Goal: Task Accomplishment & Management: Complete application form

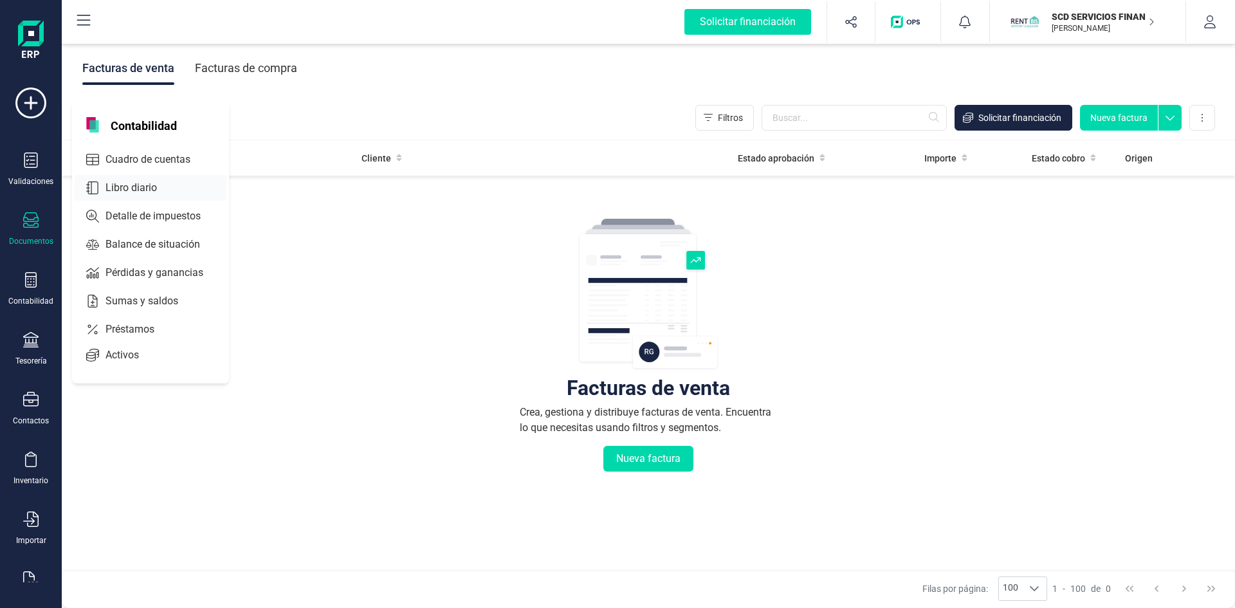
click at [132, 192] on span "Libro diario" at bounding box center [140, 187] width 80 height 15
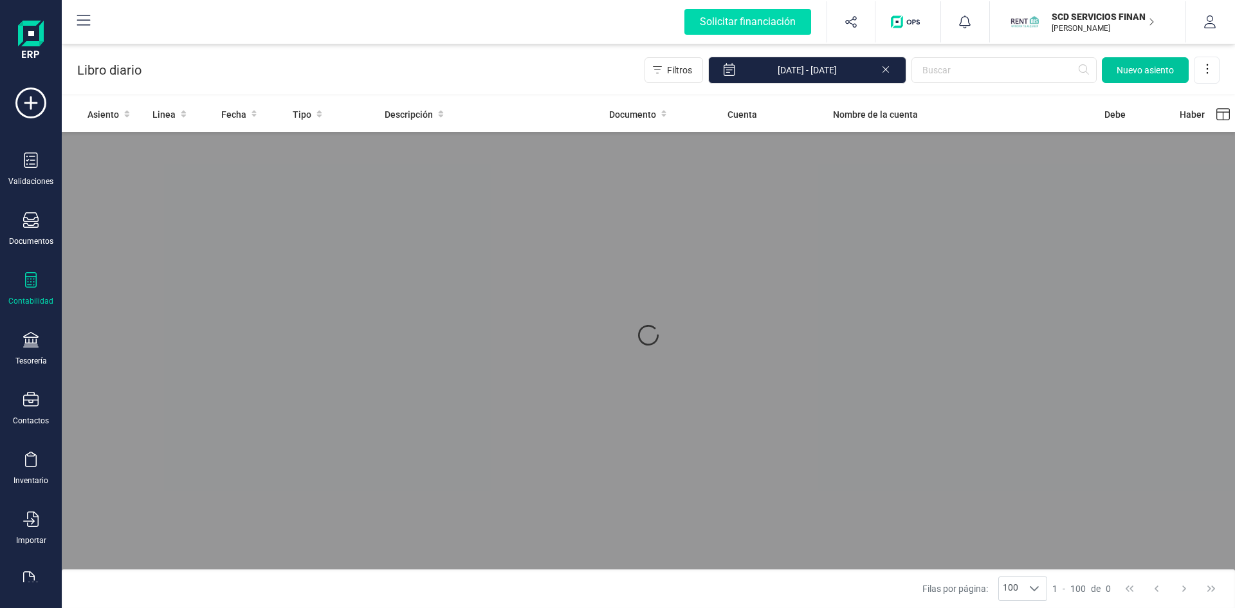
click at [1148, 66] on span "Nuevo asiento" at bounding box center [1145, 70] width 57 height 13
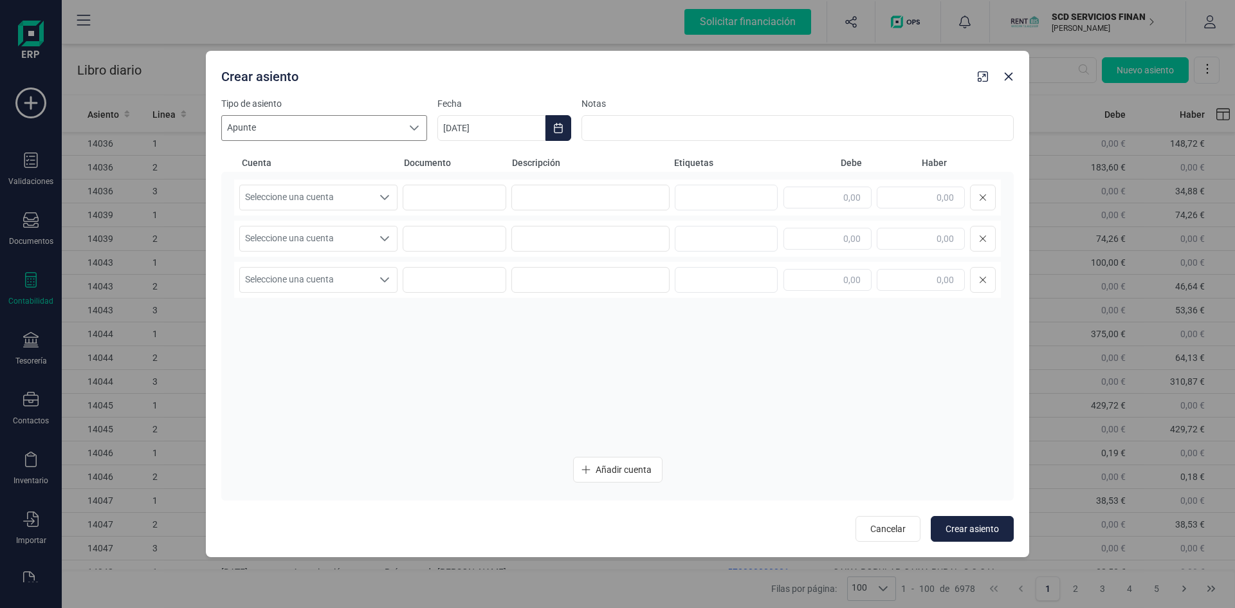
click at [411, 124] on icon at bounding box center [414, 128] width 10 height 10
click at [293, 165] on li "Nomina" at bounding box center [324, 167] width 206 height 23
click at [387, 197] on icon "Seleccione una cuenta" at bounding box center [384, 197] width 9 height 5
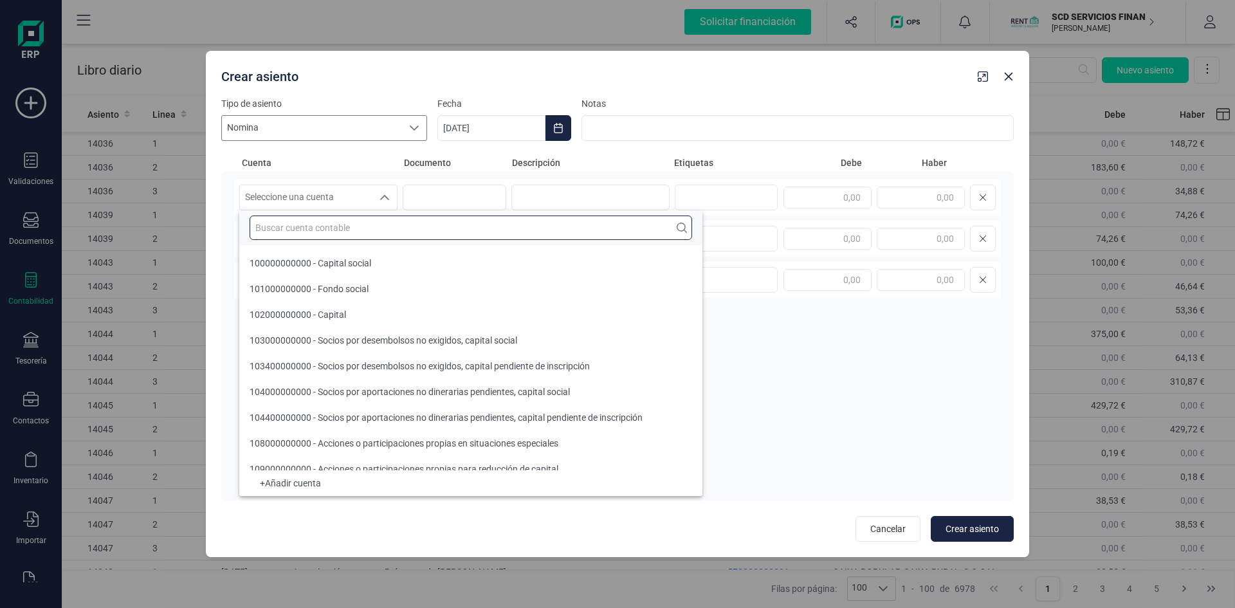
drag, startPoint x: 361, startPoint y: 228, endPoint x: 374, endPoint y: 219, distance: 16.2
click at [361, 228] on input "text" at bounding box center [471, 227] width 443 height 24
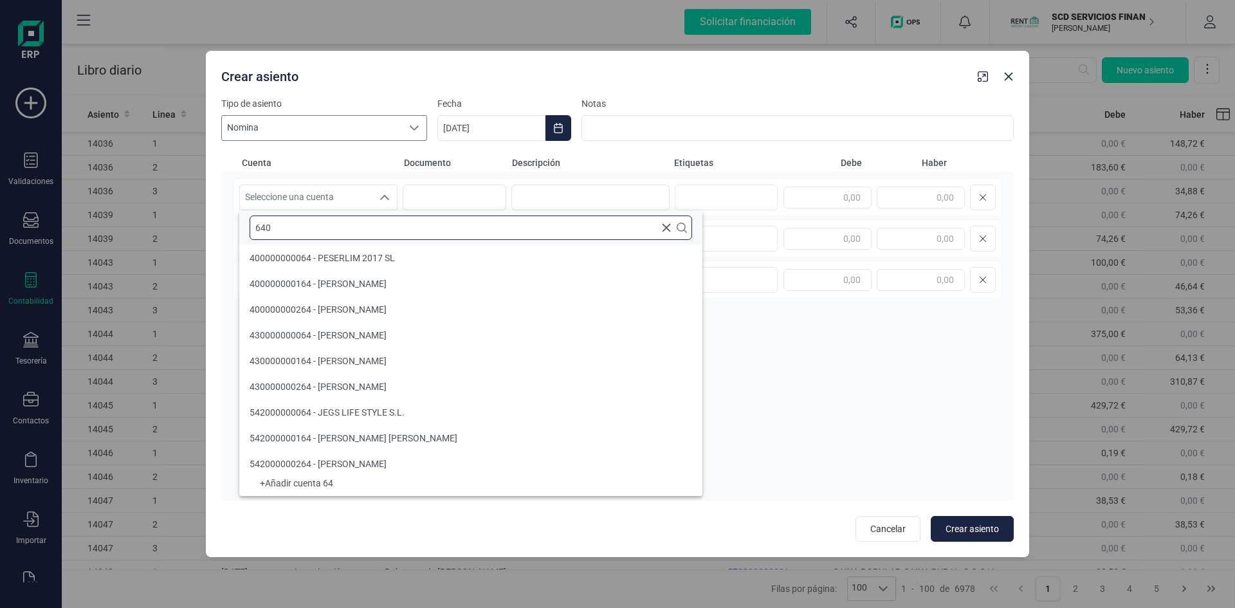
scroll to position [0, 0]
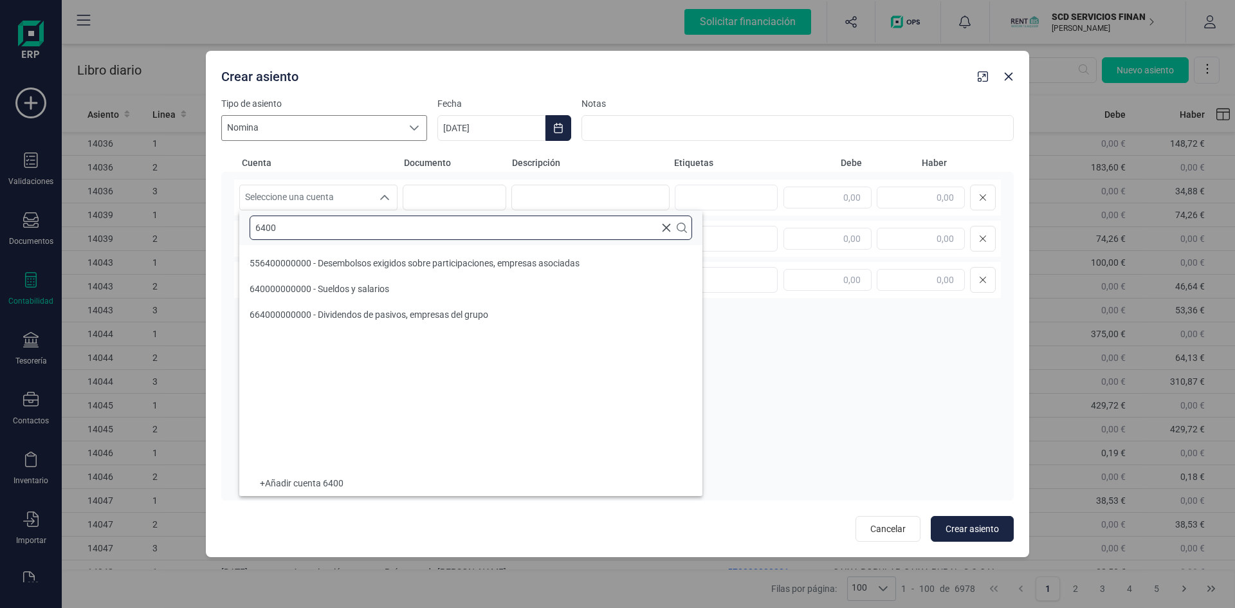
type input "6400"
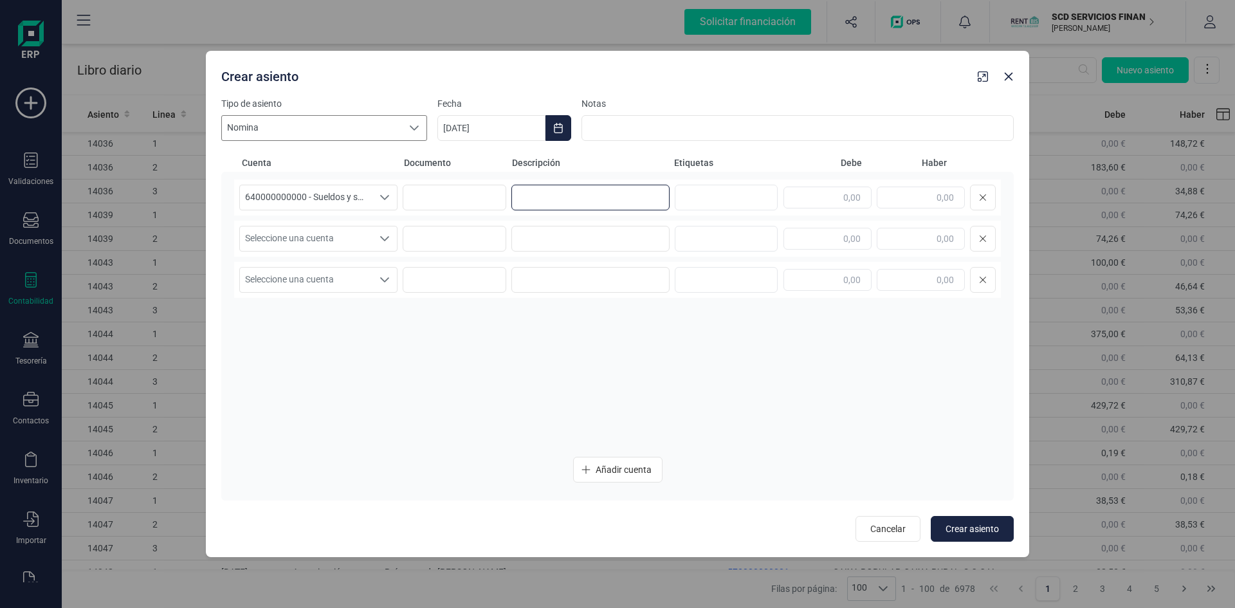
click at [553, 194] on input at bounding box center [590, 198] width 158 height 26
type input "nomina septiembre"
type input "2.083,33"
click at [390, 237] on div "Seleccione una cuenta" at bounding box center [384, 238] width 24 height 24
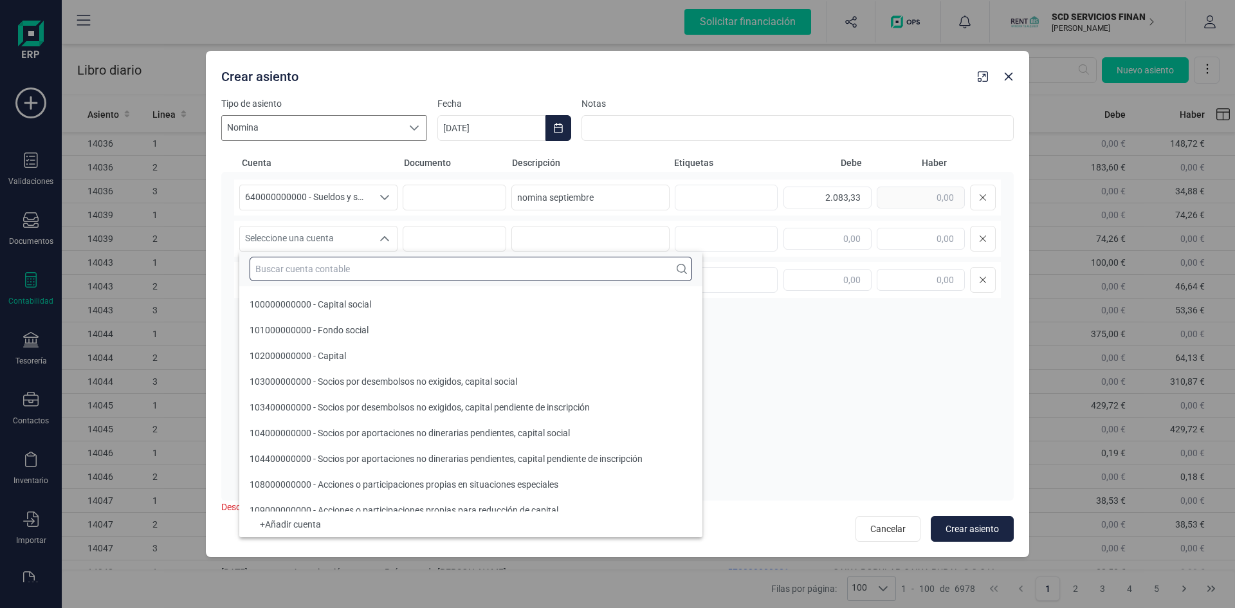
click at [378, 266] on input "text" at bounding box center [471, 269] width 443 height 24
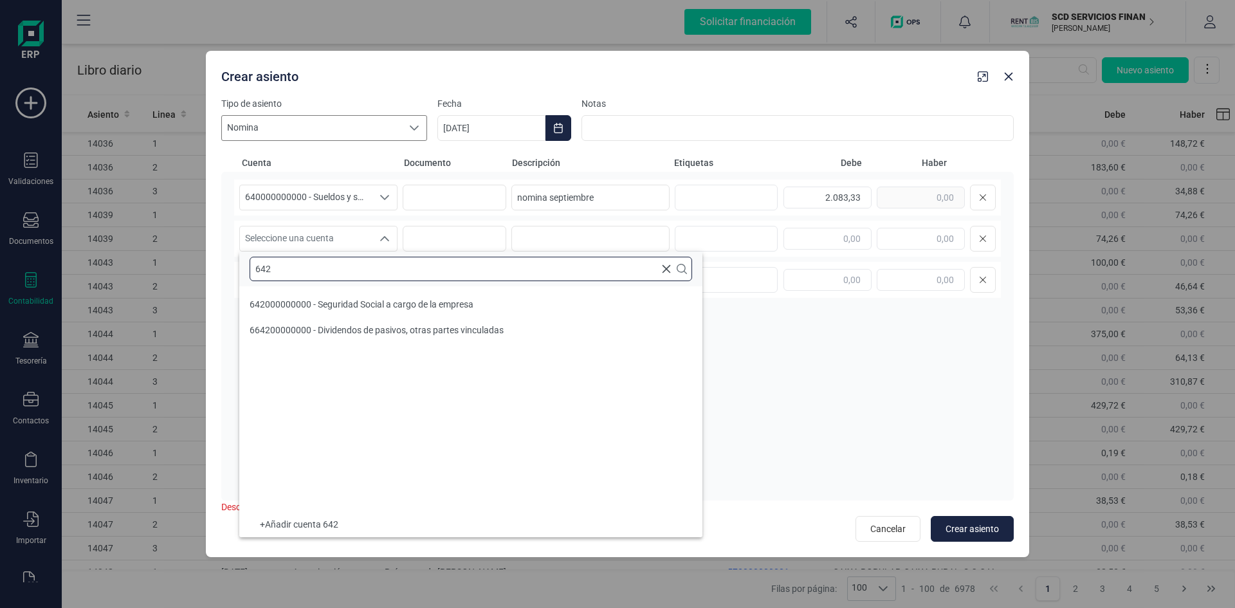
type input "642"
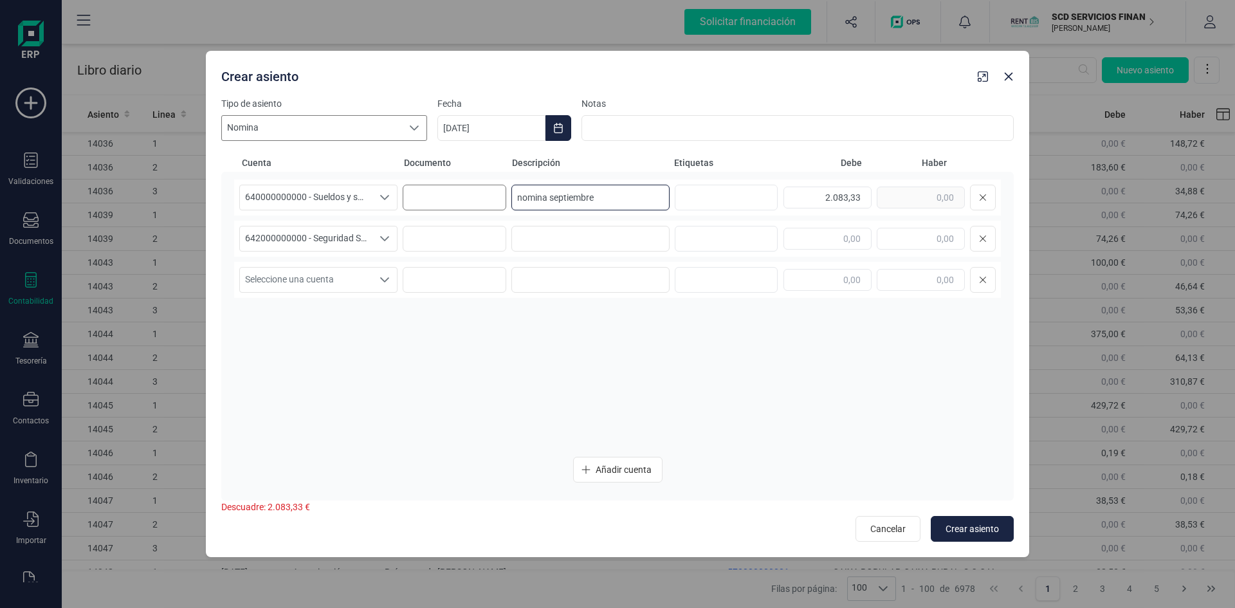
drag, startPoint x: 597, startPoint y: 197, endPoint x: 459, endPoint y: 195, distance: 137.7
click at [459, 195] on div "640000000000 - Sueldos y salarios 640000000000 - Sueldos y salarios 64000000000…" at bounding box center [617, 197] width 767 height 36
click at [631, 232] on input at bounding box center [590, 239] width 158 height 26
paste input "nomina septiembre"
type input "nomina septiembre"
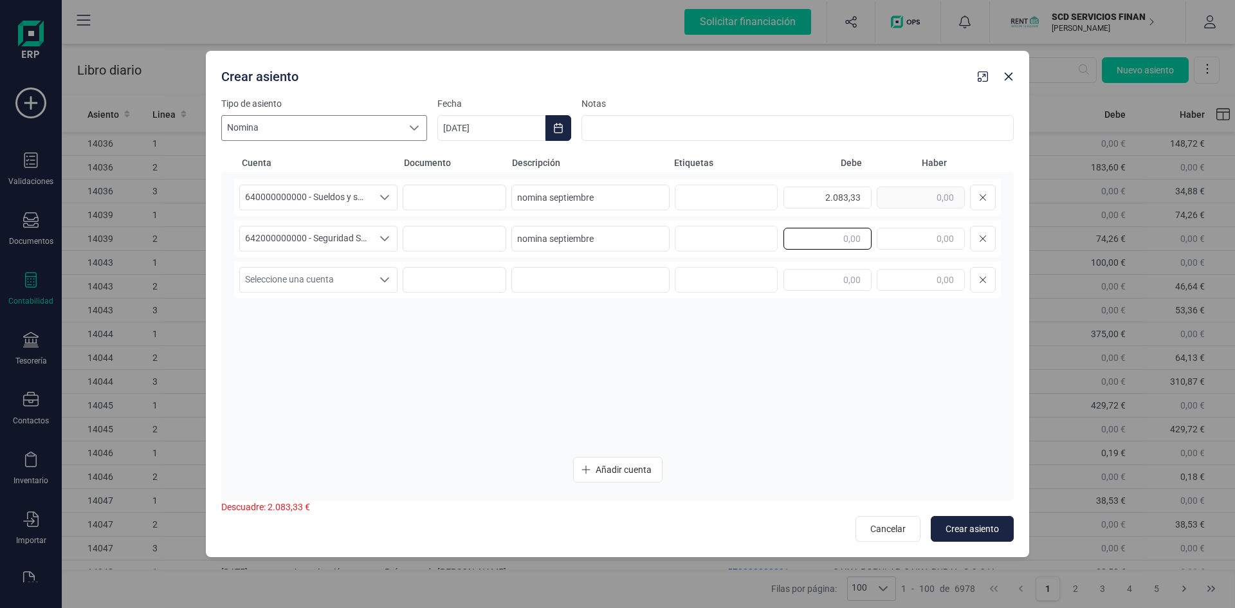
click at [805, 237] on input "text" at bounding box center [827, 239] width 88 height 22
type input "668,13"
click at [340, 282] on span "Seleccione una cuenta" at bounding box center [306, 280] width 132 height 24
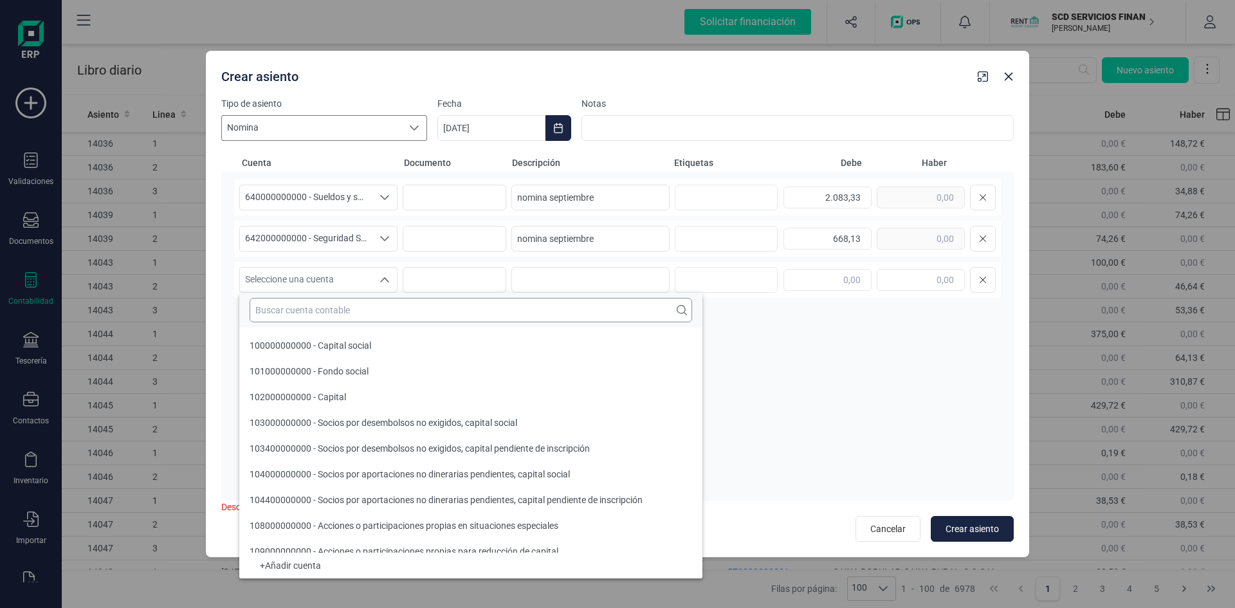
click at [336, 311] on input "text" at bounding box center [471, 310] width 443 height 24
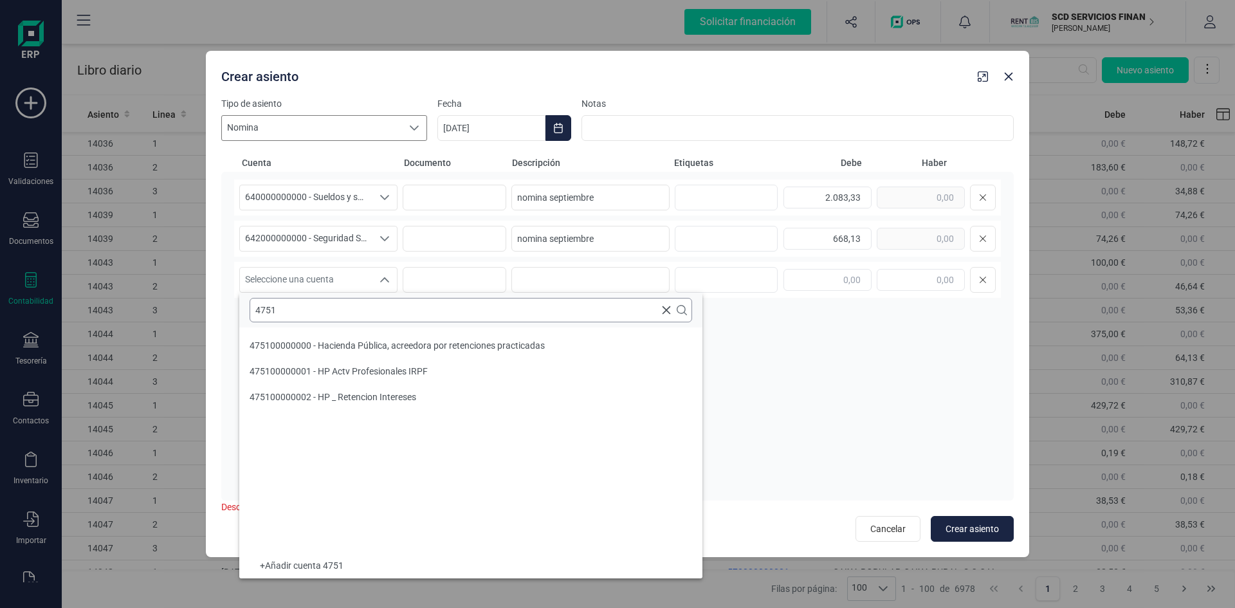
type input "4751"
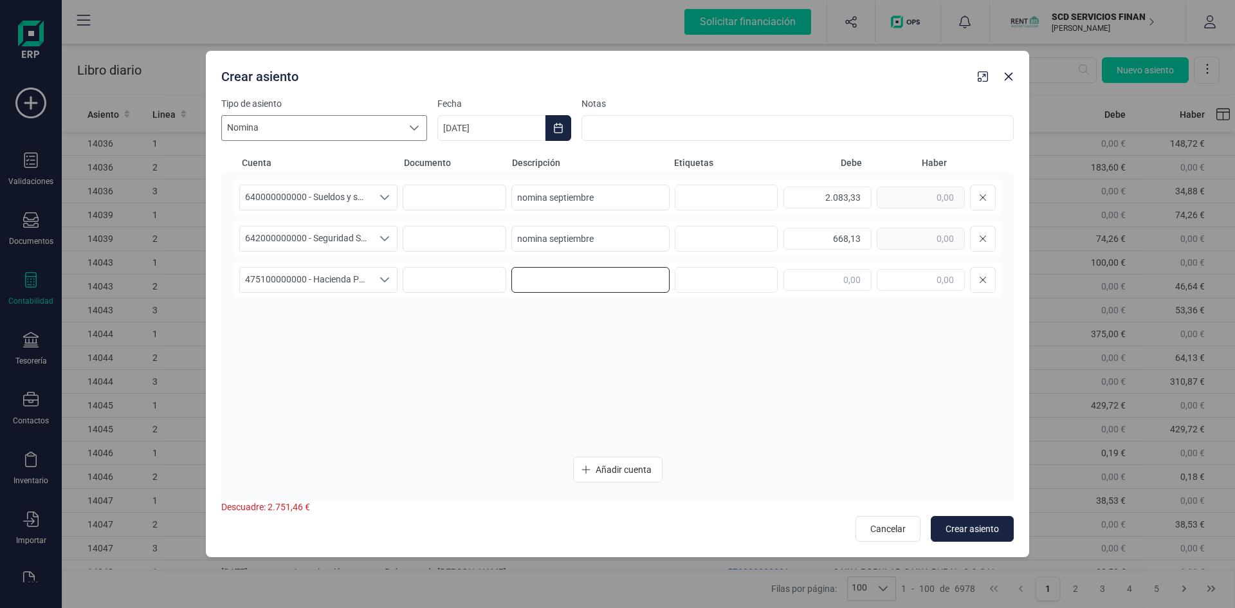
click at [563, 281] on input at bounding box center [590, 280] width 158 height 26
paste input "nomina septiembre"
type input "nomina septiembre"
click at [900, 282] on input "text" at bounding box center [921, 280] width 88 height 22
type input "295,62"
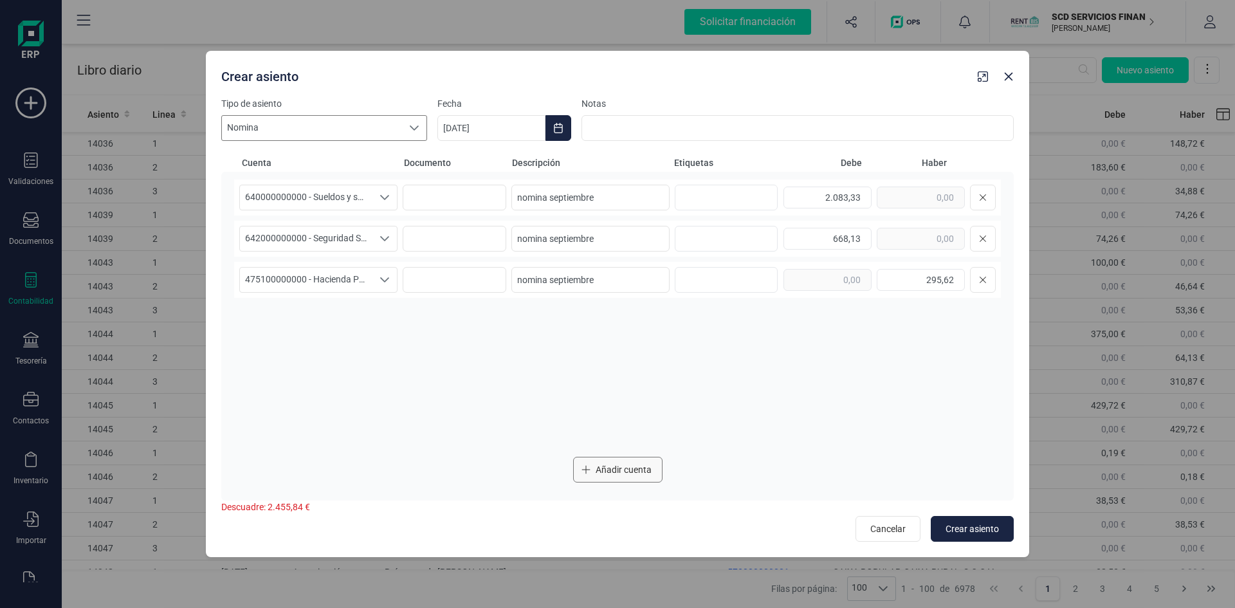
click at [643, 471] on span "Añadir cuenta" at bounding box center [624, 469] width 56 height 13
click at [384, 318] on icon "Seleccione una cuenta" at bounding box center [384, 321] width 10 height 10
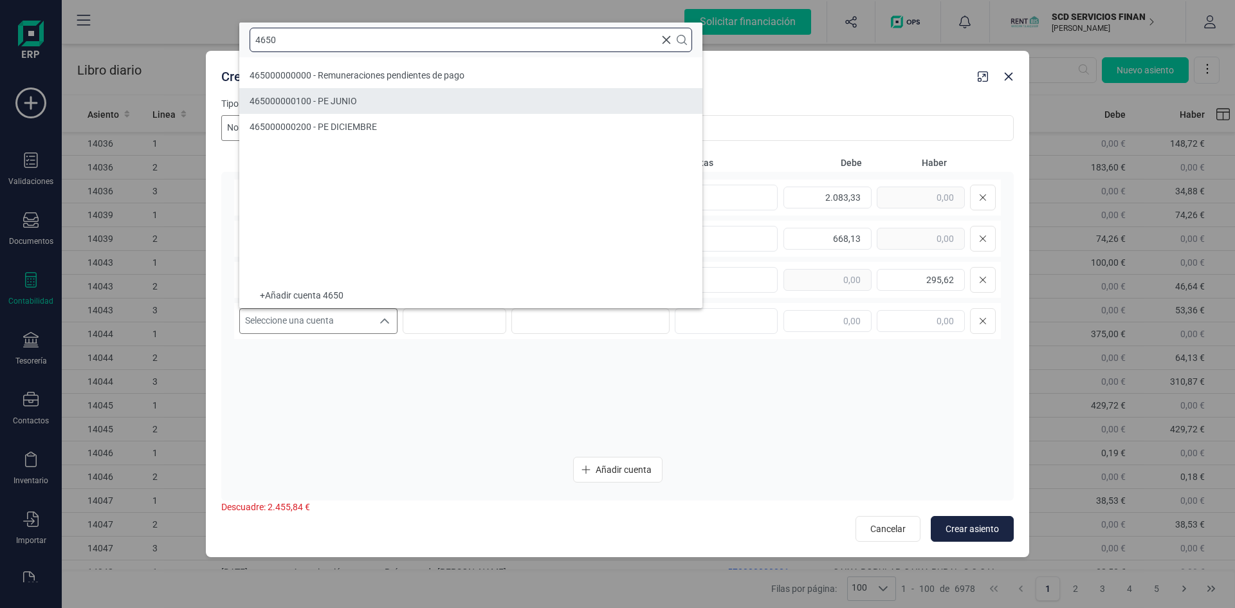
type input "4650"
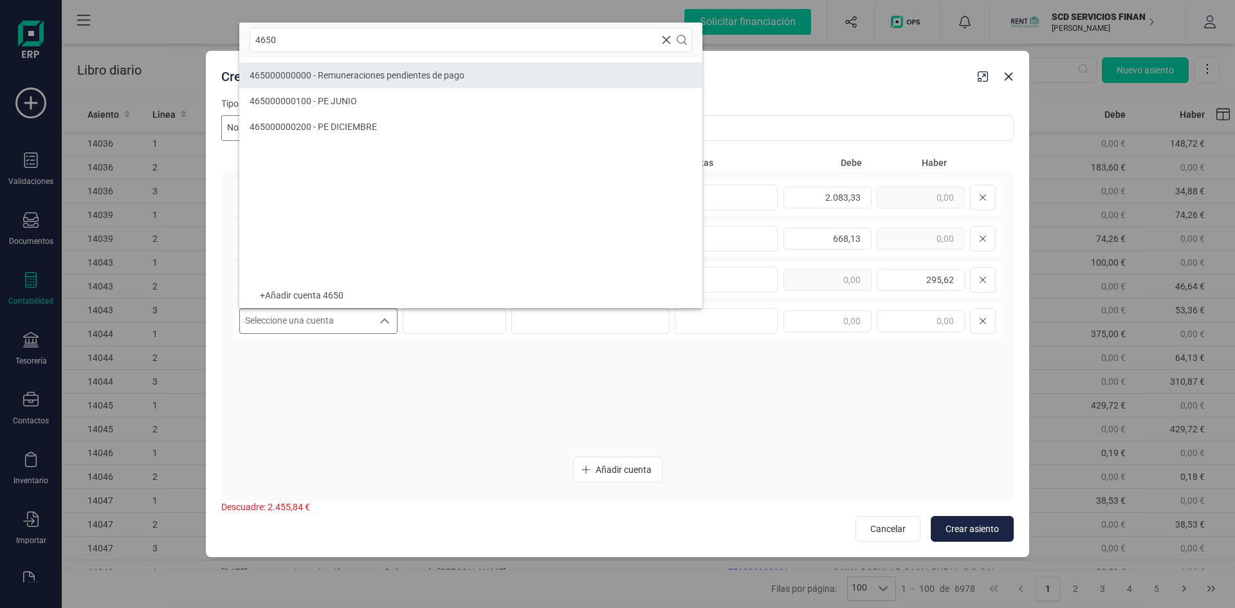
click at [402, 77] on span "465000000000 - Remuneraciones pendientes de pago" at bounding box center [357, 75] width 215 height 10
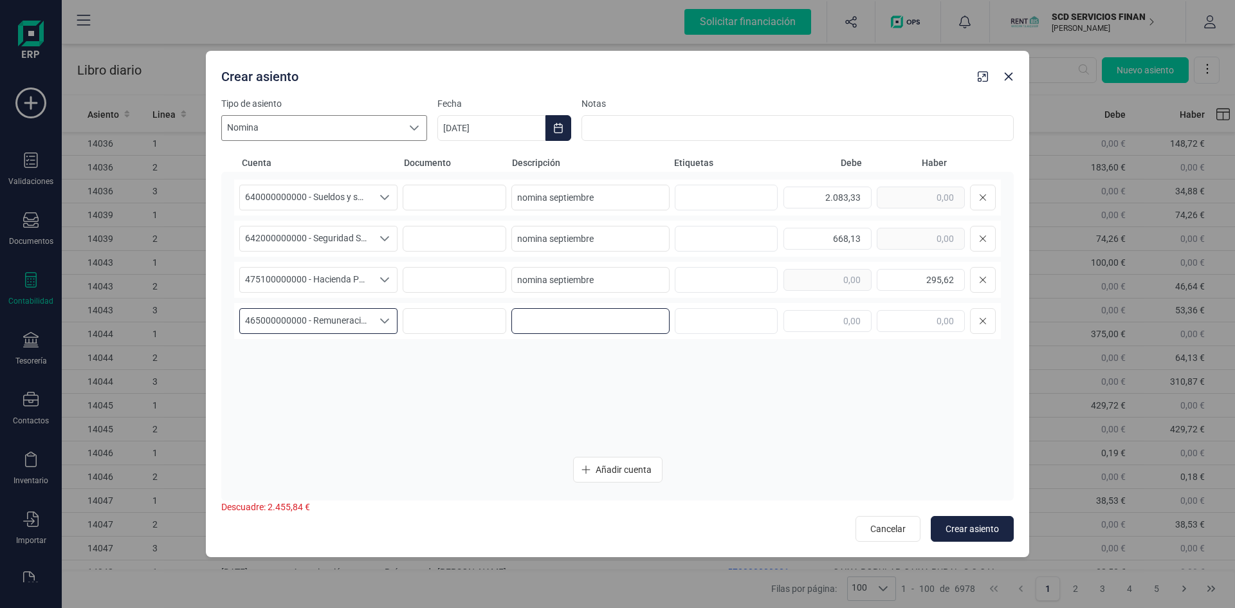
click at [616, 320] on input at bounding box center [590, 321] width 158 height 26
paste input "nomina septiembre"
type input "nomina septiembre"
click at [907, 321] on input "text" at bounding box center [921, 321] width 88 height 22
type input "1.652,71"
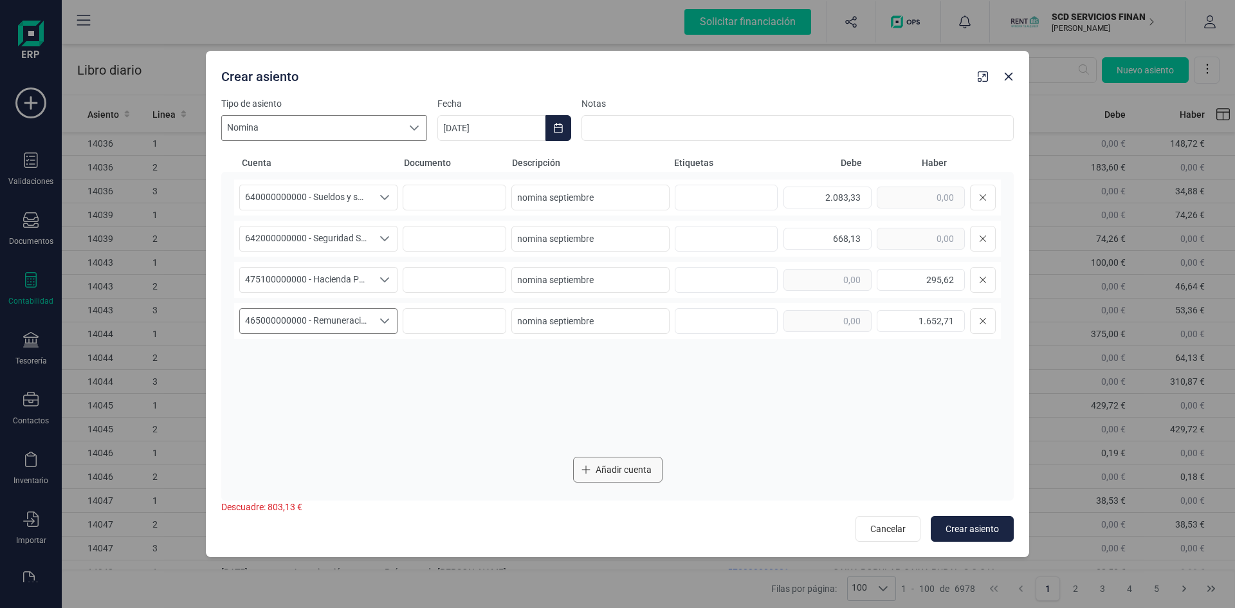
click at [635, 465] on span "Añadir cuenta" at bounding box center [624, 469] width 56 height 13
click at [385, 364] on icon "Seleccione una cuenta" at bounding box center [384, 362] width 9 height 5
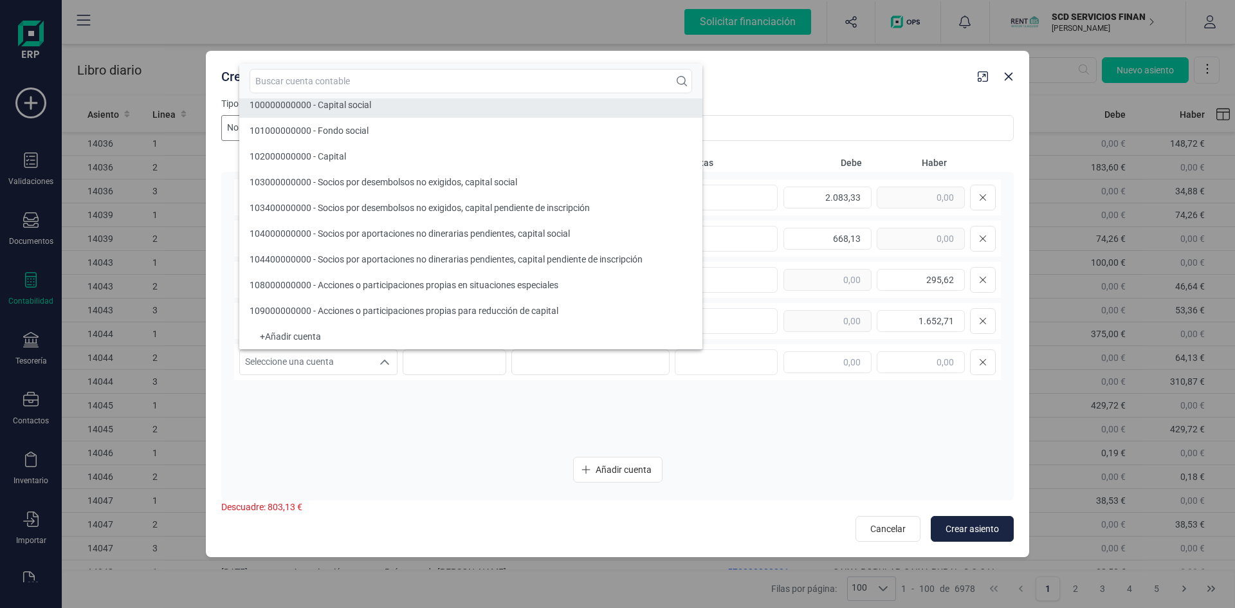
scroll to position [5, 0]
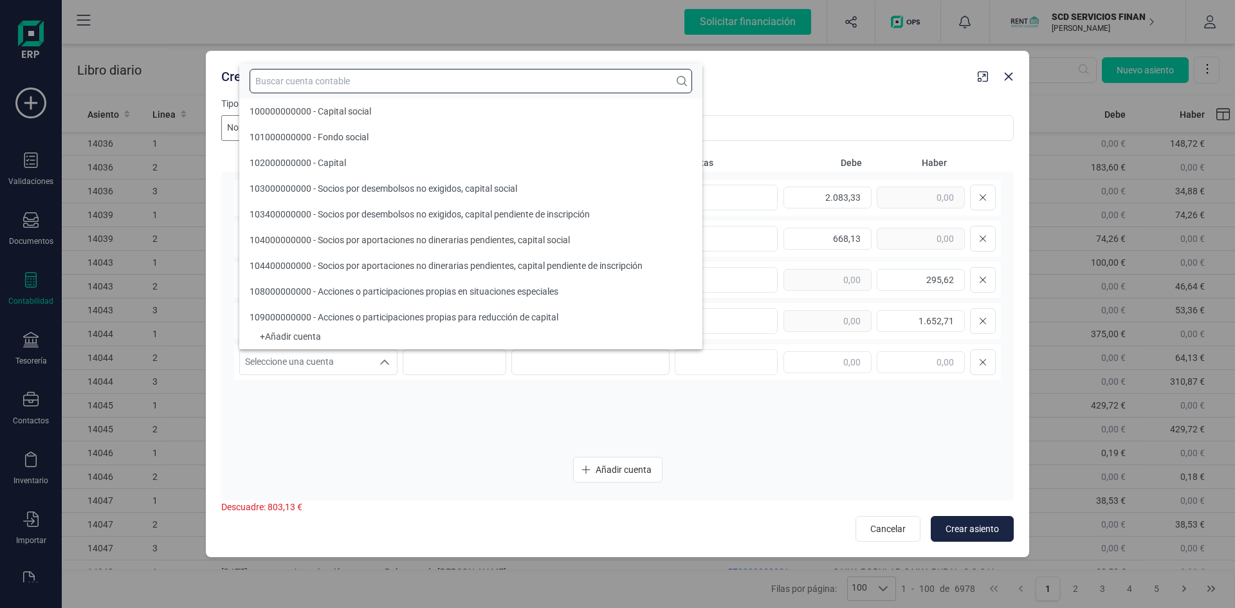
click at [354, 80] on input "text" at bounding box center [471, 81] width 443 height 24
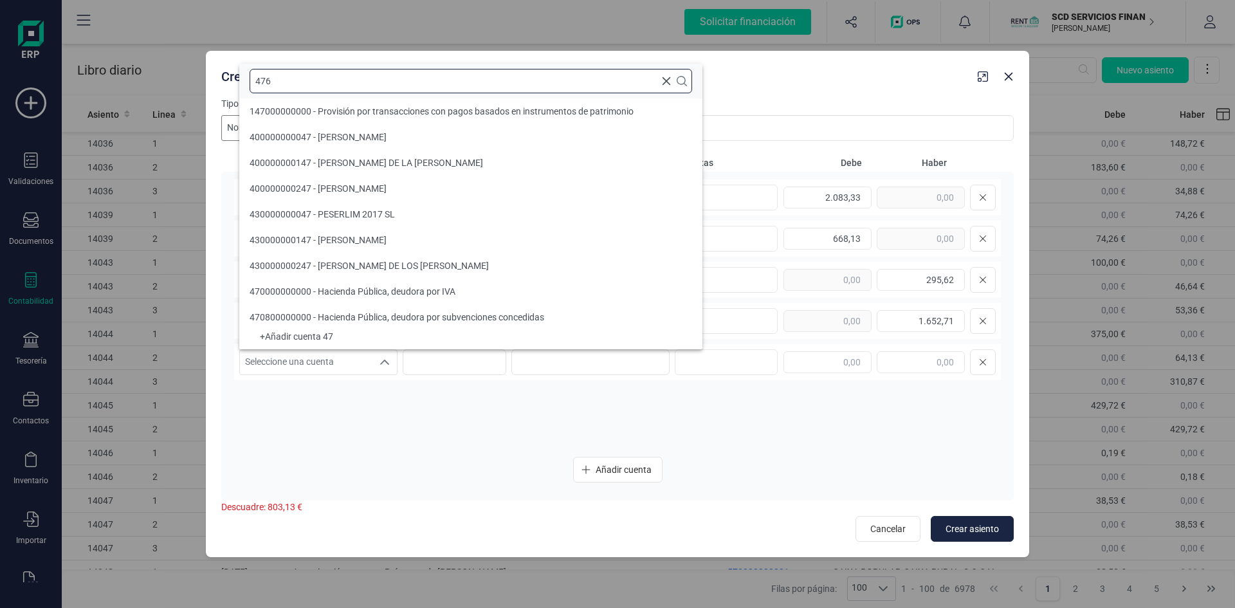
scroll to position [0, 0]
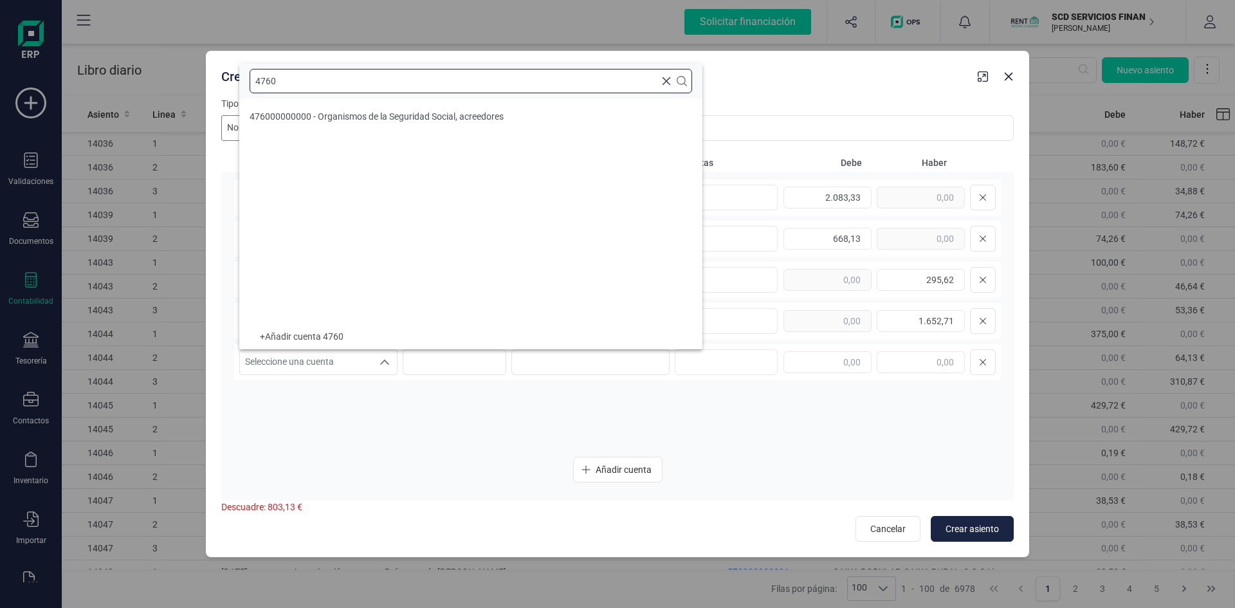
type input "4760"
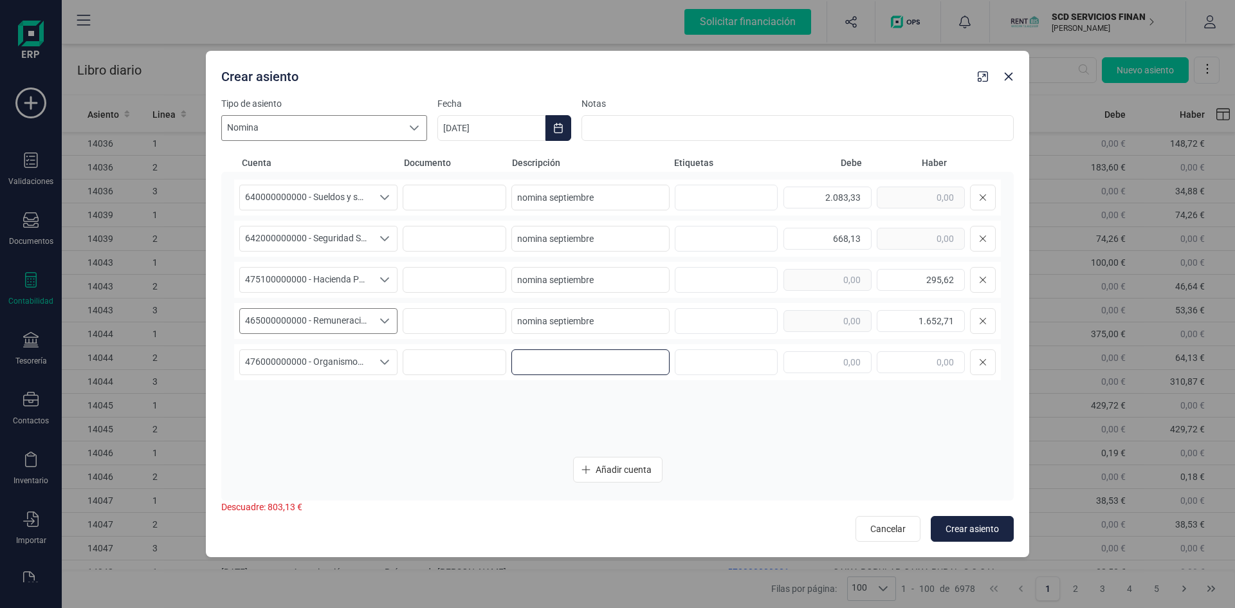
click at [575, 358] on input at bounding box center [590, 362] width 158 height 26
paste input "nomina septiembre"
type input "nomina septiembre"
click at [952, 365] on input "text" at bounding box center [921, 362] width 88 height 22
type input "803,13"
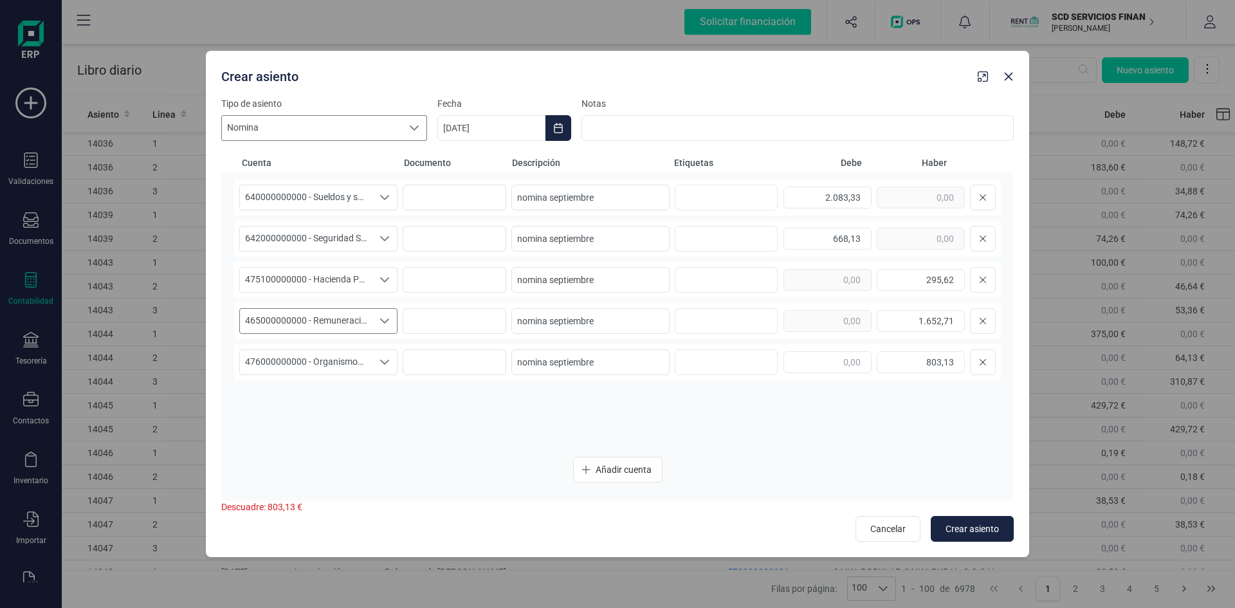
click at [917, 405] on div "640000000000 - Sueldos y salarios 640000000000 - Sueldos y salarios 64000000000…" at bounding box center [617, 313] width 767 height 268
click at [971, 525] on span "Crear asiento" at bounding box center [972, 528] width 53 height 13
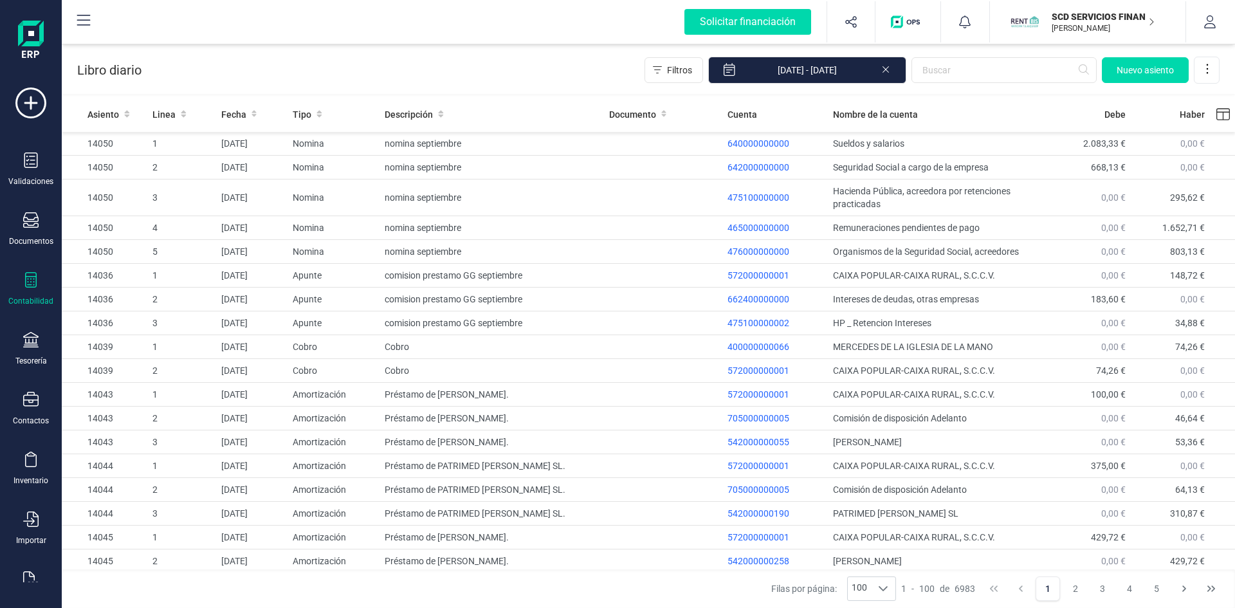
click at [1088, 16] on p "SCD SERVICIOS FINANCIEROS SL" at bounding box center [1103, 16] width 103 height 13
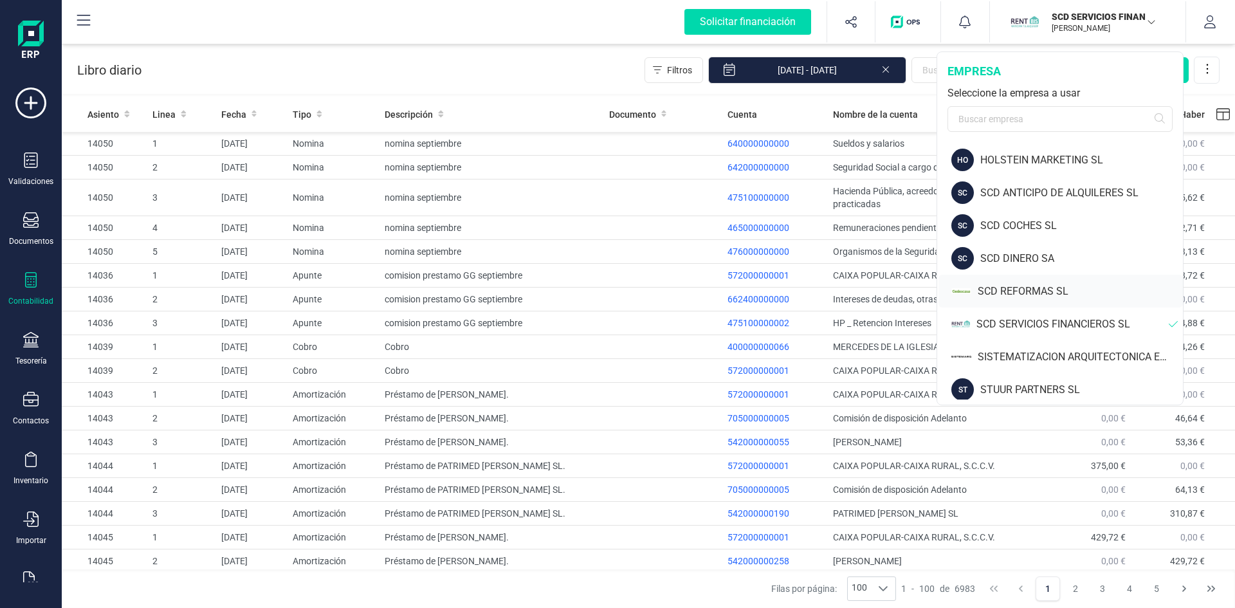
scroll to position [71, 0]
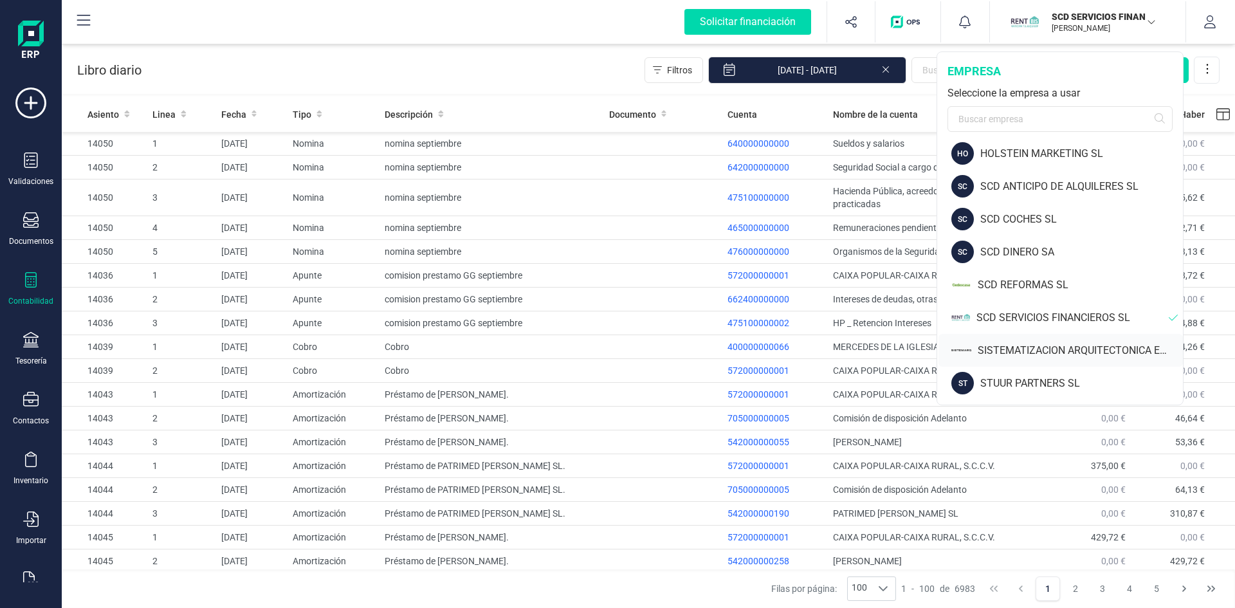
click at [1027, 351] on div "SISTEMATIZACION ARQUITECTONICA EN REFORMAS SL" at bounding box center [1080, 350] width 205 height 15
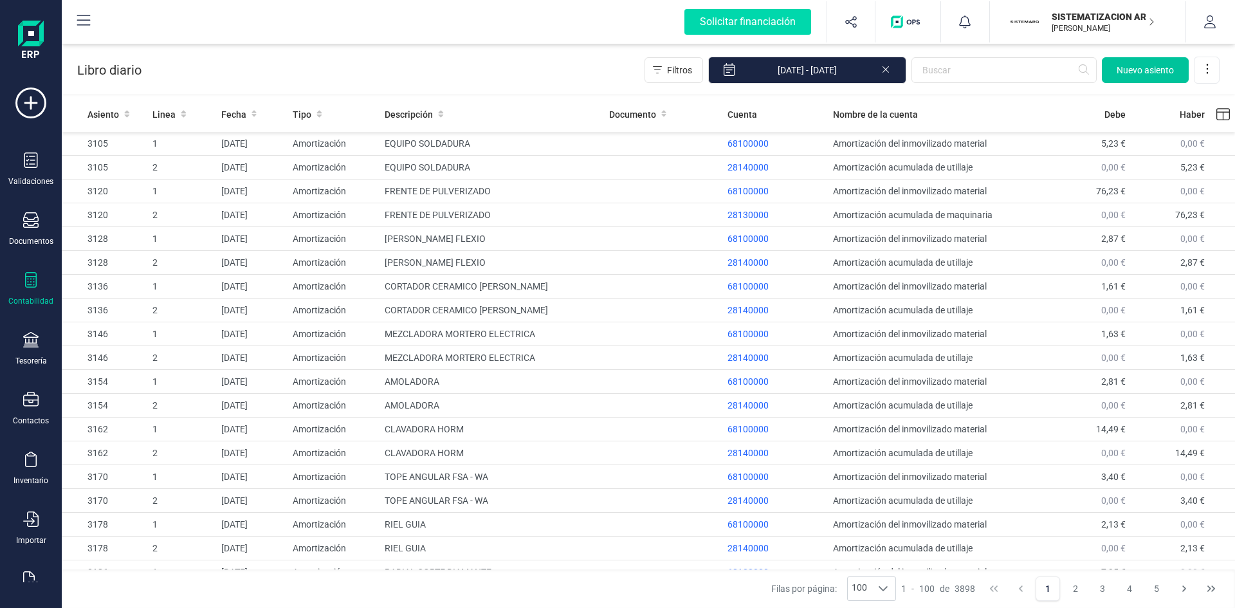
click at [1138, 69] on span "Nuevo asiento" at bounding box center [1145, 70] width 57 height 13
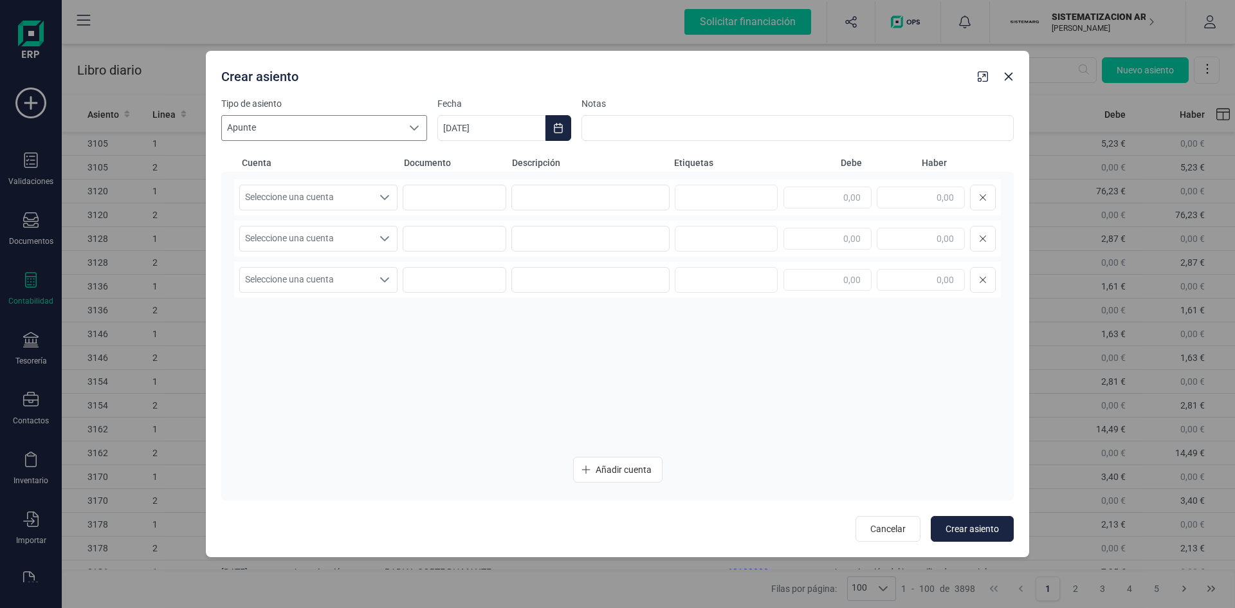
click at [413, 125] on icon at bounding box center [414, 128] width 10 height 10
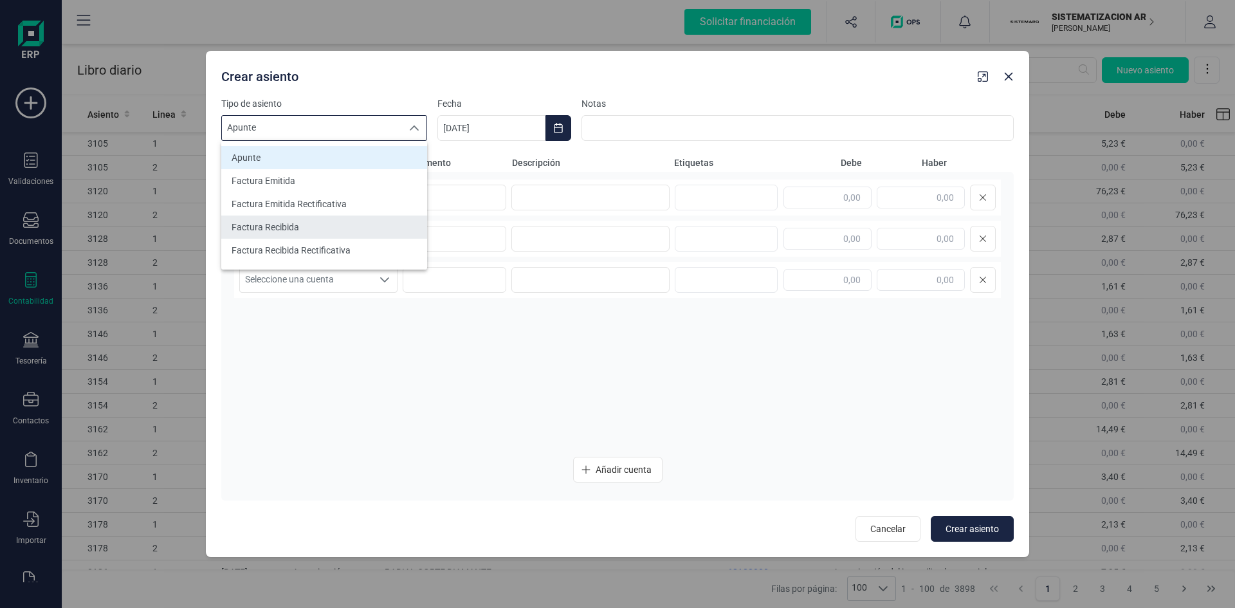
scroll to position [129, 0]
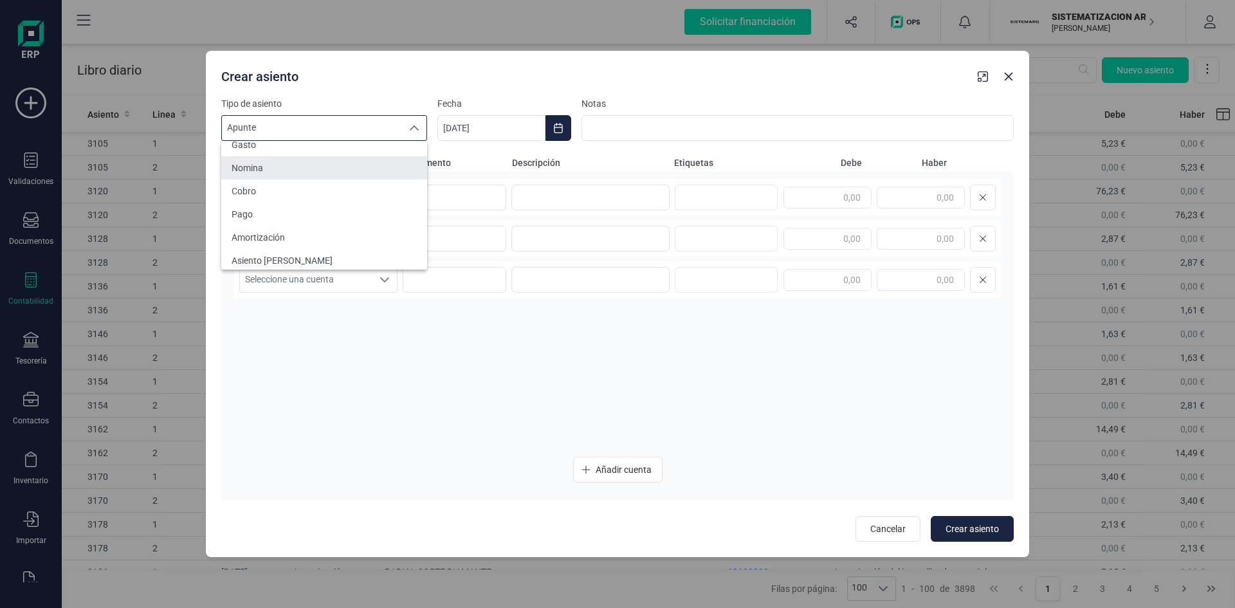
click at [259, 167] on span "Nomina" at bounding box center [248, 167] width 32 height 13
click at [665, 127] on input at bounding box center [797, 128] width 432 height 26
click at [387, 201] on icon "Seleccione una cuenta" at bounding box center [384, 197] width 10 height 10
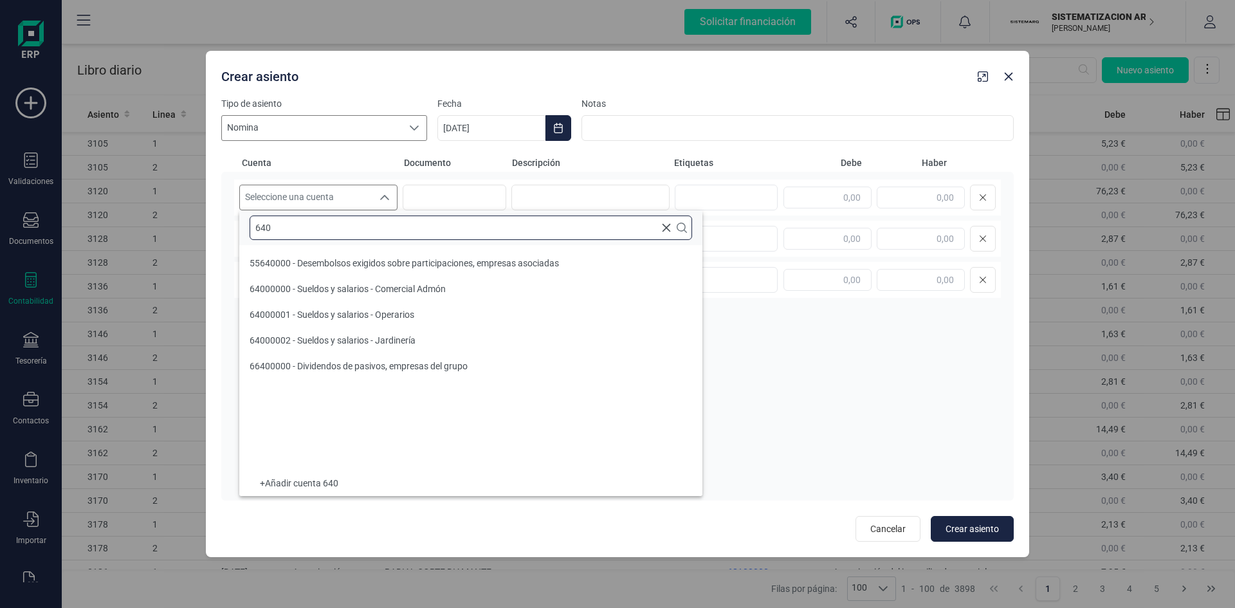
scroll to position [0, 0]
type input "6400"
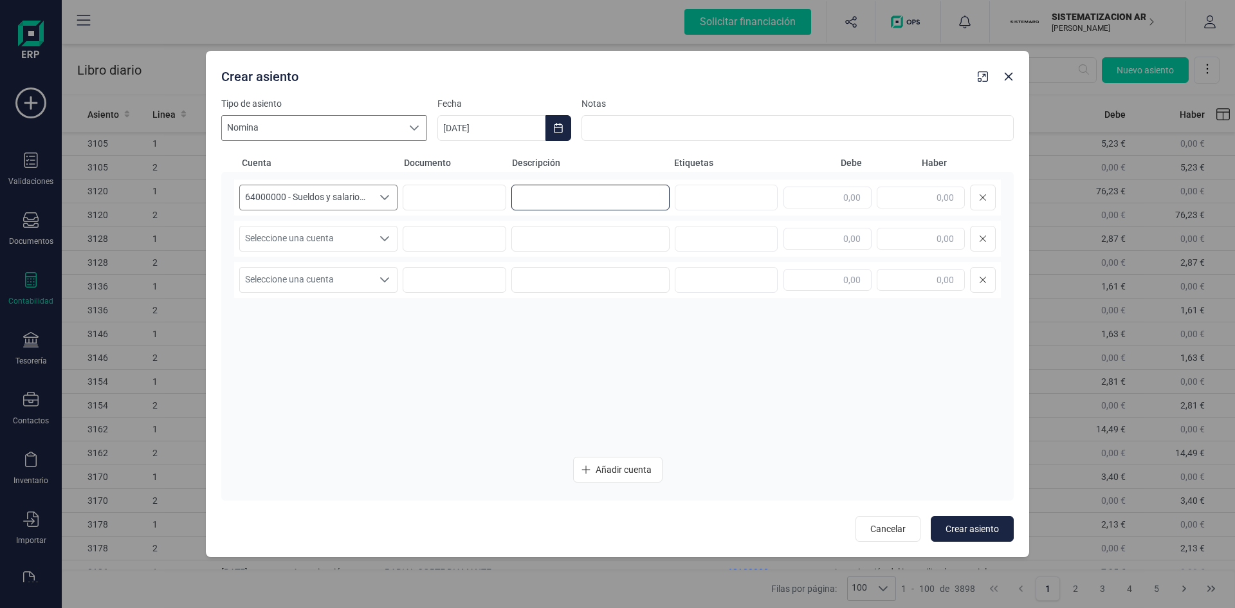
click at [578, 196] on input at bounding box center [590, 198] width 158 height 26
type input "nomina septiembre"
type input "5.159,65"
drag, startPoint x: 604, startPoint y: 196, endPoint x: 451, endPoint y: 190, distance: 153.2
click at [451, 190] on div "64000000 - Sueldos y salarios - Comercial Admón 64000000 - Sueldos y salarios -…" at bounding box center [617, 197] width 767 height 36
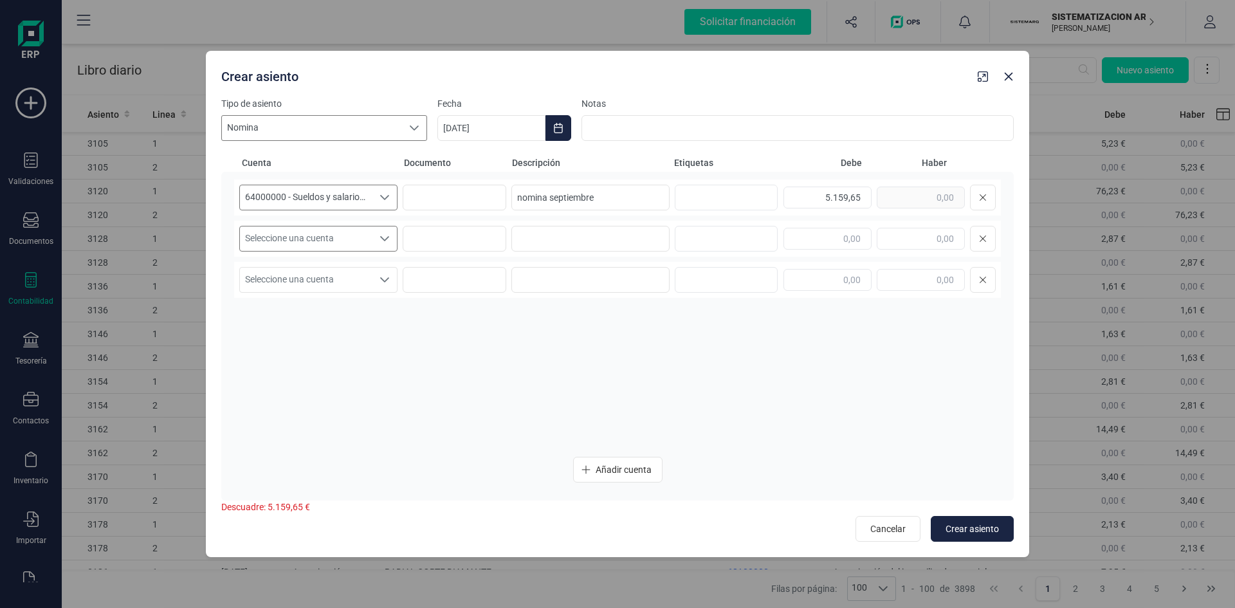
click at [383, 236] on icon "Seleccione una cuenta" at bounding box center [384, 238] width 10 height 10
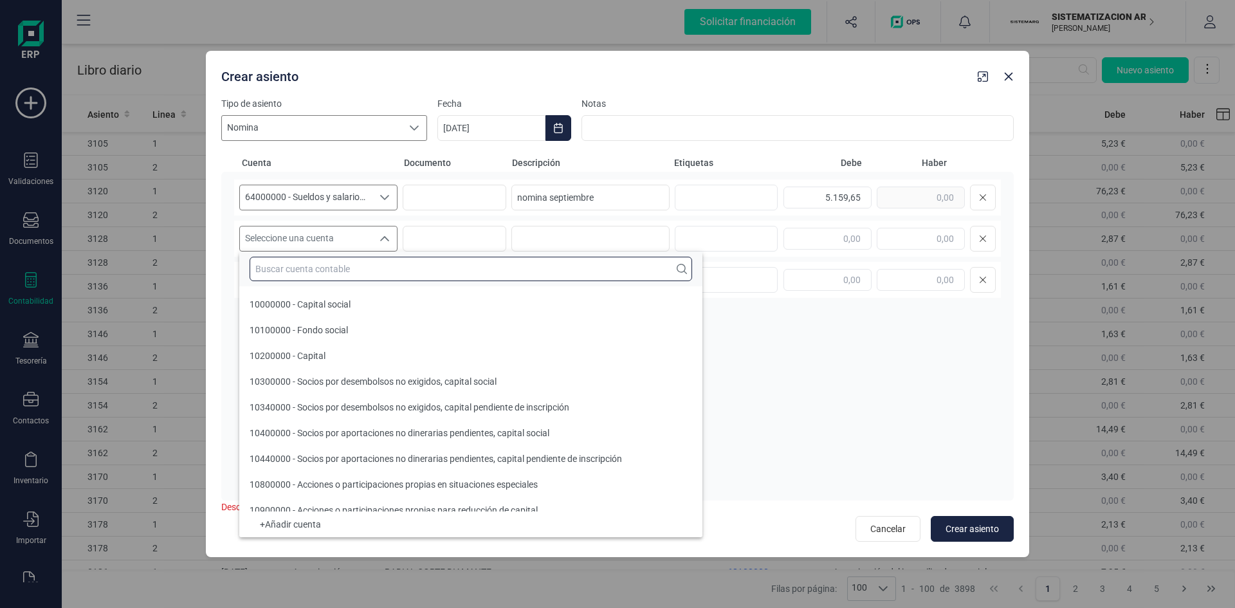
click at [351, 266] on input "text" at bounding box center [471, 269] width 443 height 24
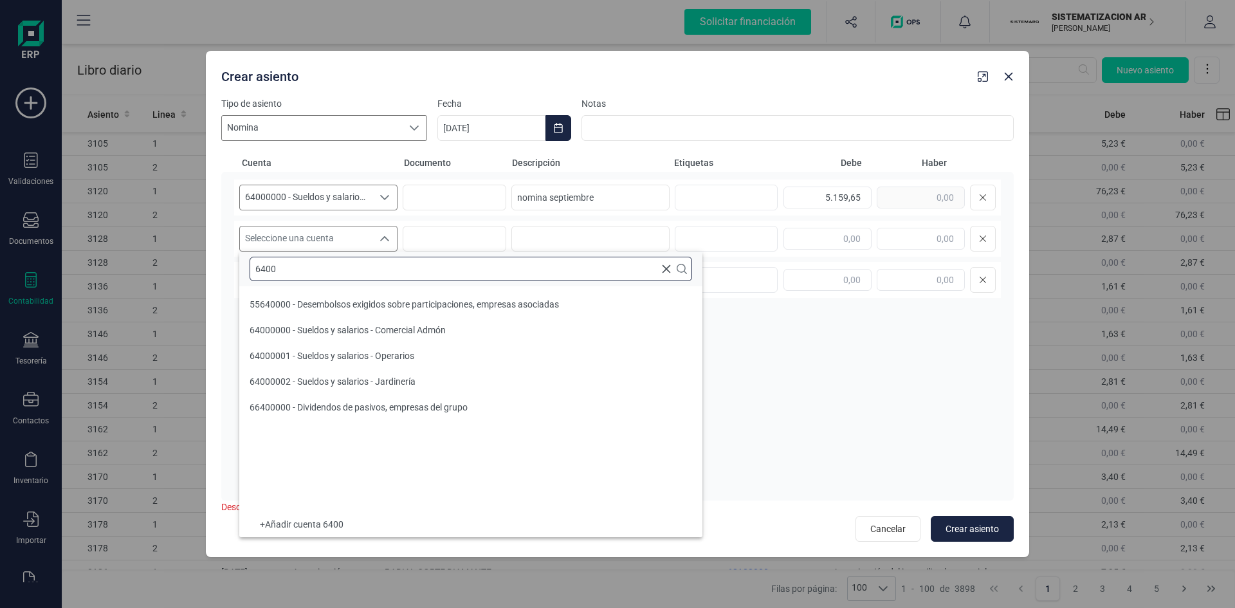
type input "6400"
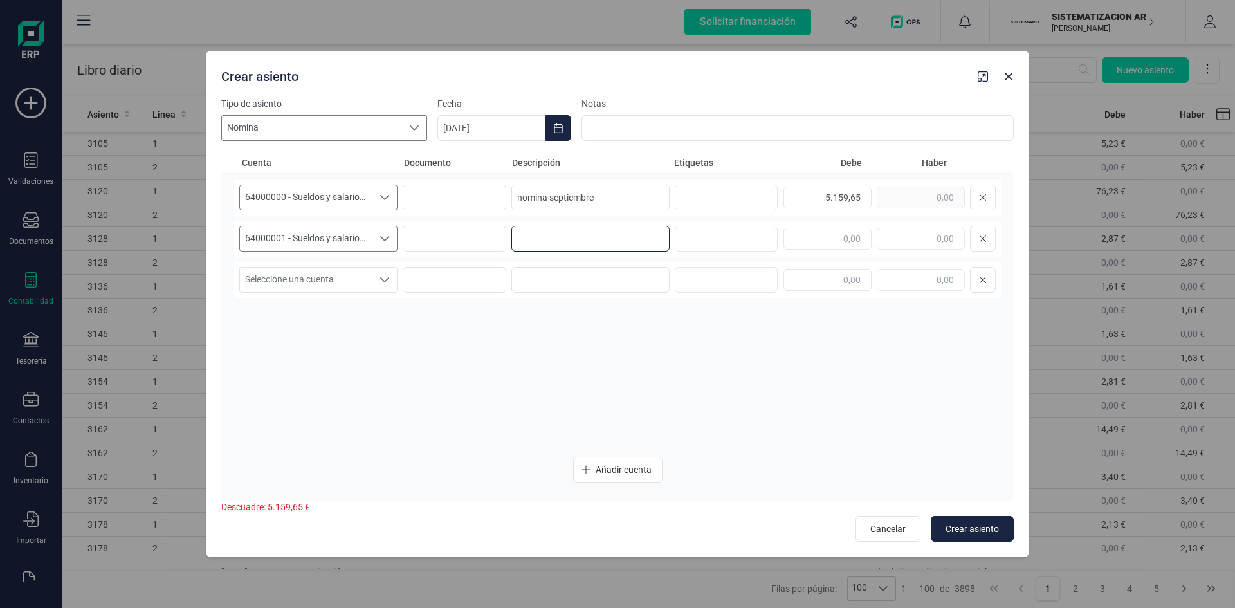
click at [571, 236] on input at bounding box center [590, 239] width 158 height 26
paste input "nomina septiembre"
type input "nomina septiembre"
click at [830, 233] on input "text" at bounding box center [827, 239] width 88 height 22
type input "5.355,14"
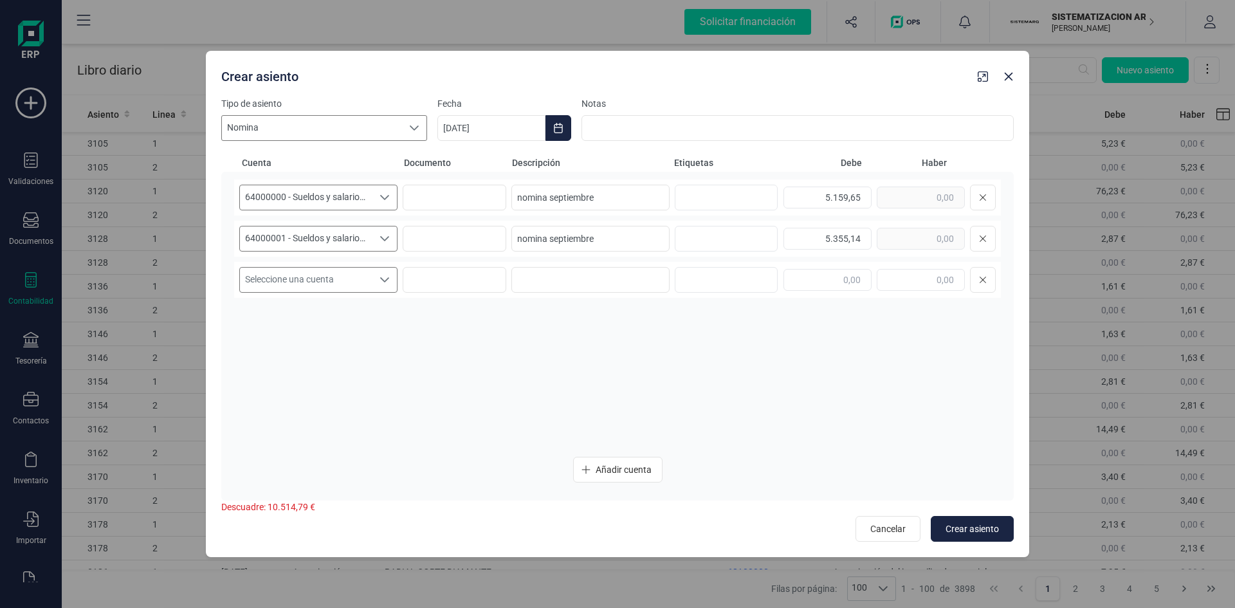
click at [388, 276] on icon "Seleccione una cuenta" at bounding box center [384, 280] width 10 height 10
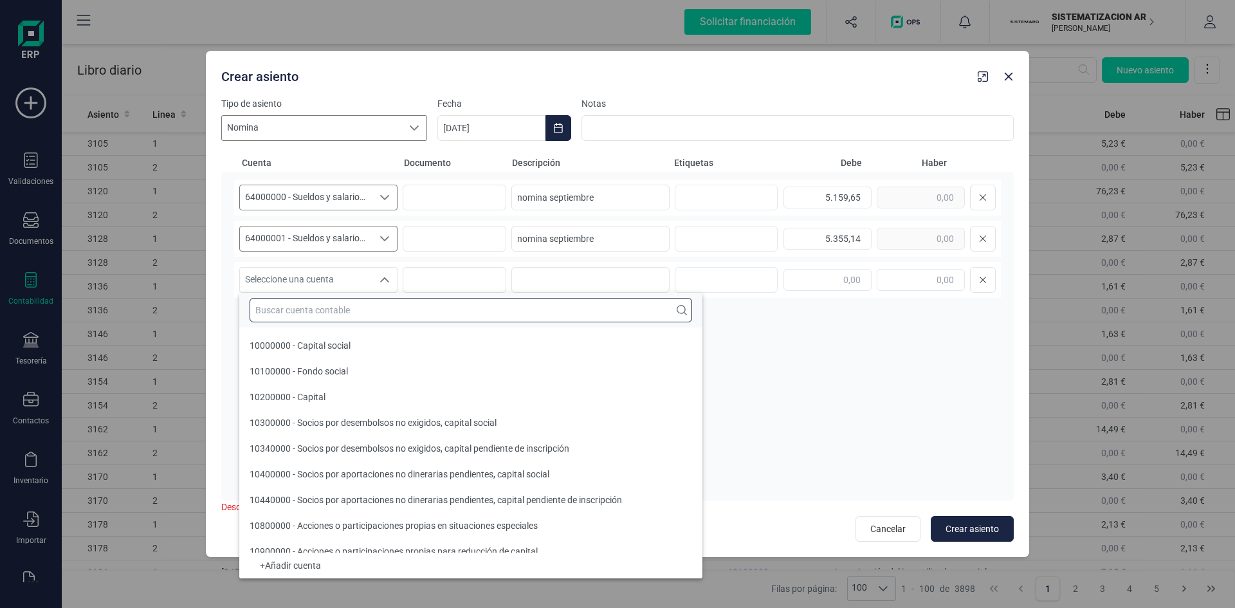
click at [362, 316] on input "text" at bounding box center [471, 310] width 443 height 24
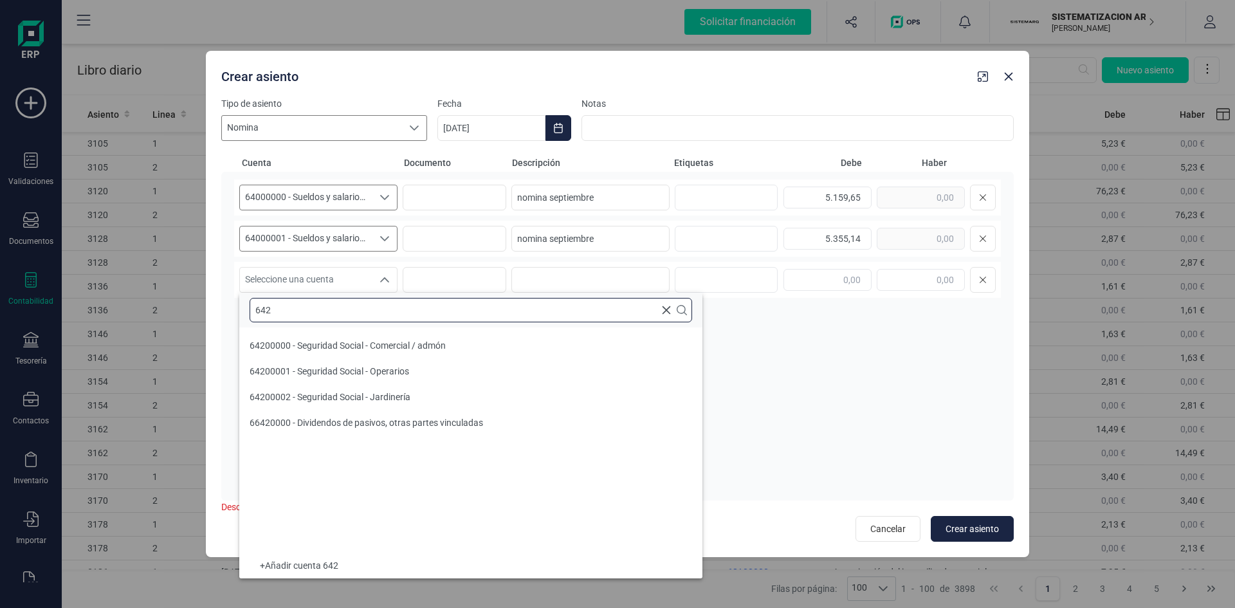
type input "642"
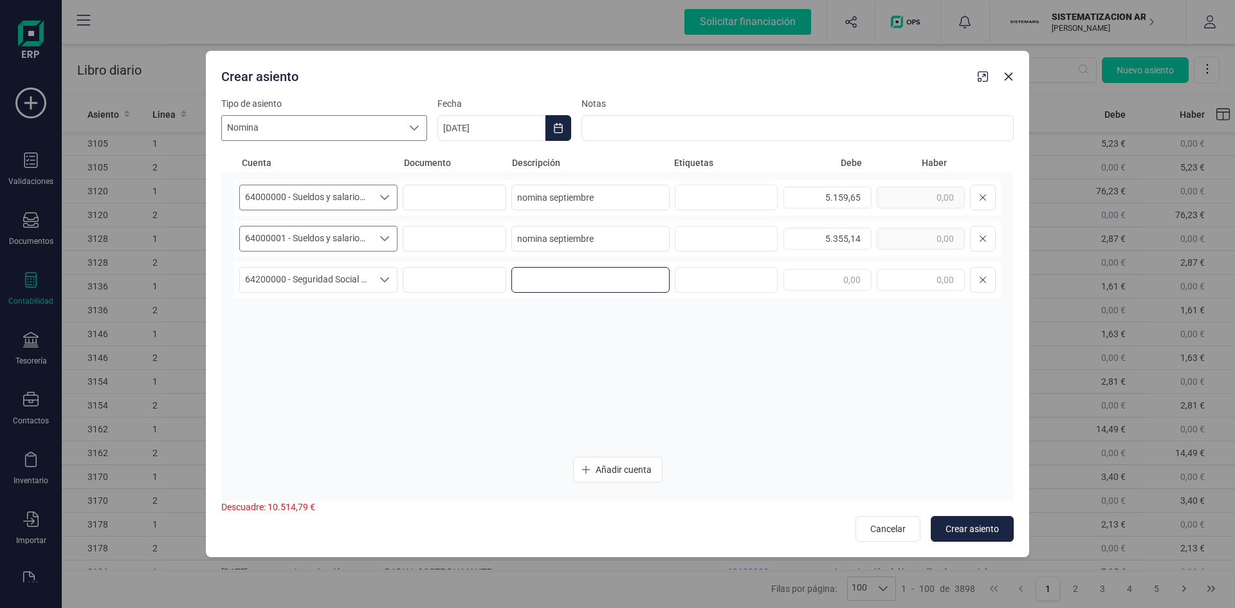
click at [535, 282] on input at bounding box center [590, 280] width 158 height 26
paste input "nomina septiembre"
type input "nomina septiembre"
click at [833, 283] on input "text" at bounding box center [827, 280] width 88 height 22
type input "1.780,92"
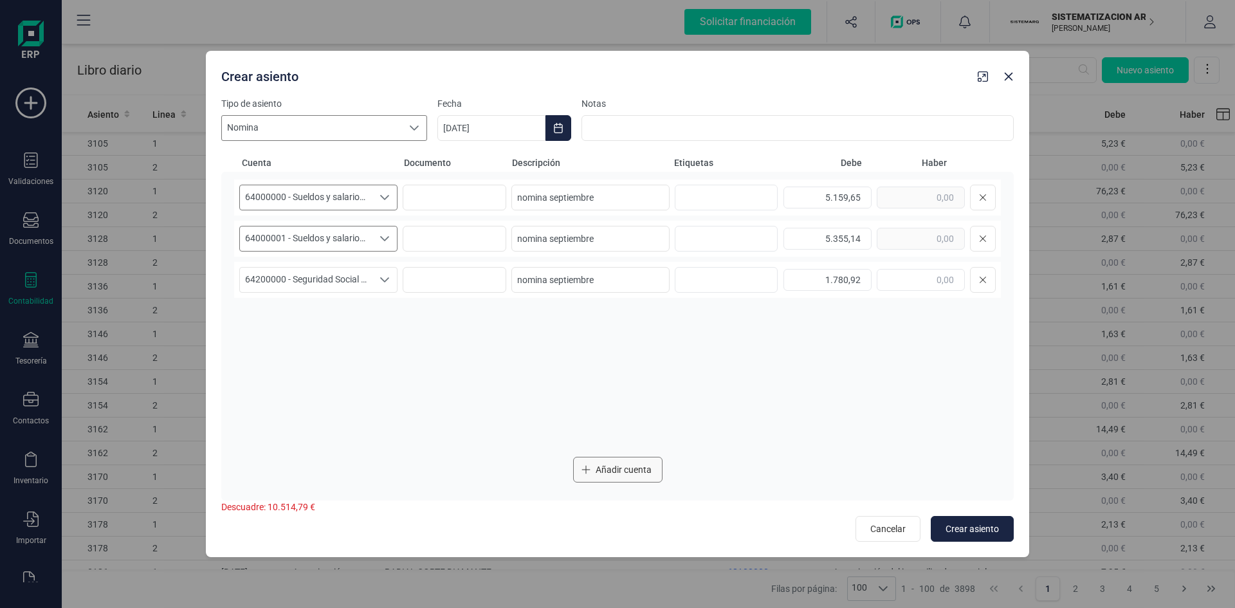
click at [610, 463] on span "Añadir cuenta" at bounding box center [624, 469] width 56 height 13
click at [386, 318] on icon "Seleccione una cuenta" at bounding box center [384, 321] width 10 height 10
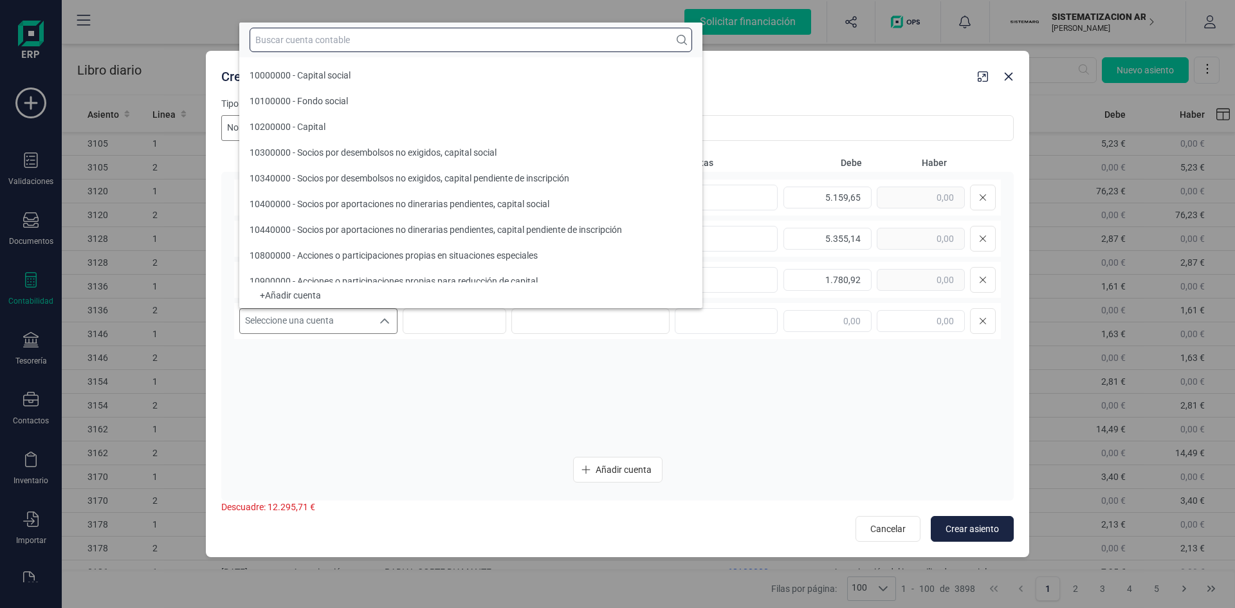
click at [324, 33] on input "text" at bounding box center [471, 40] width 443 height 24
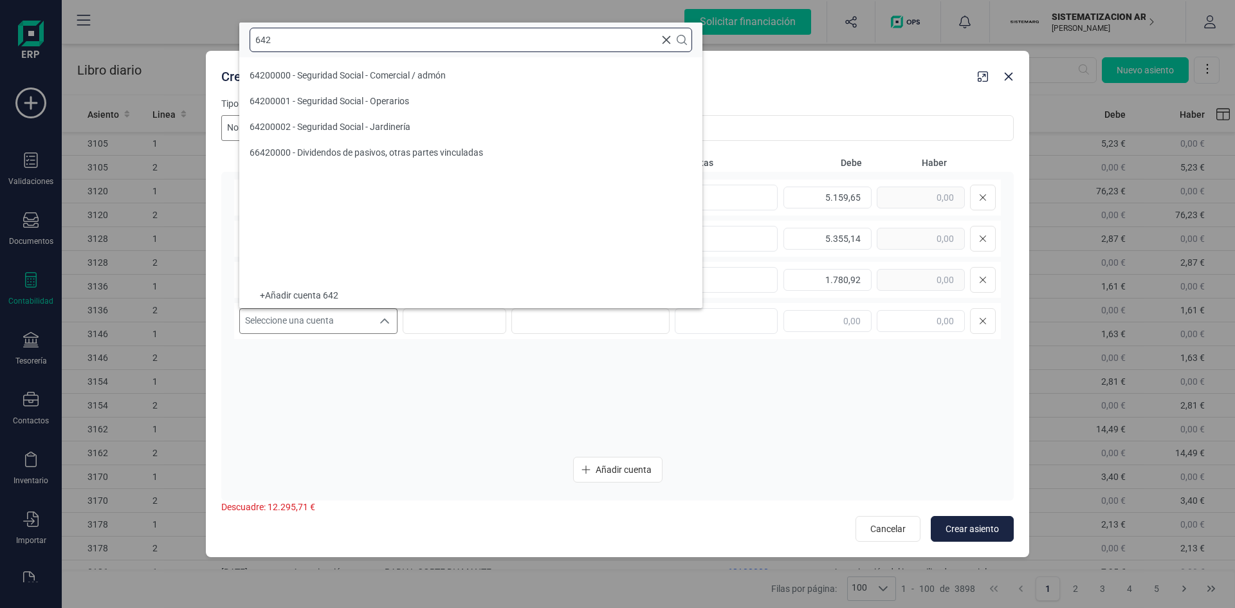
type input "642"
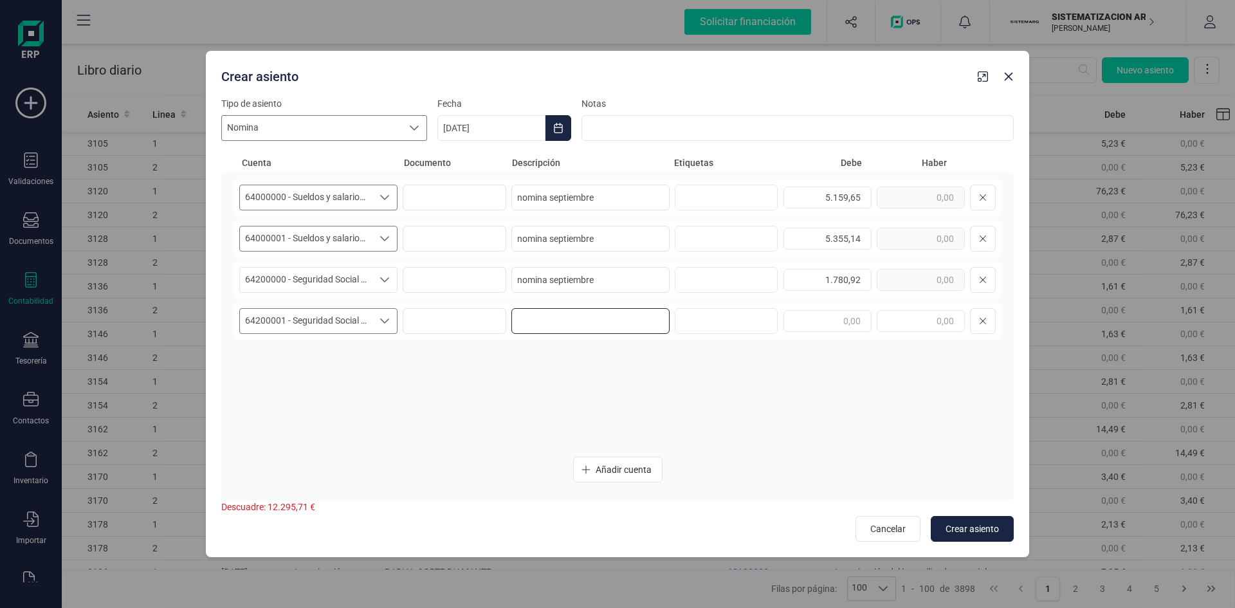
drag, startPoint x: 586, startPoint y: 319, endPoint x: 587, endPoint y: 300, distance: 19.3
click at [585, 319] on input at bounding box center [590, 321] width 158 height 26
paste input "nomina septiembre"
type input "nomina septiembre"
type input "2.312,52"
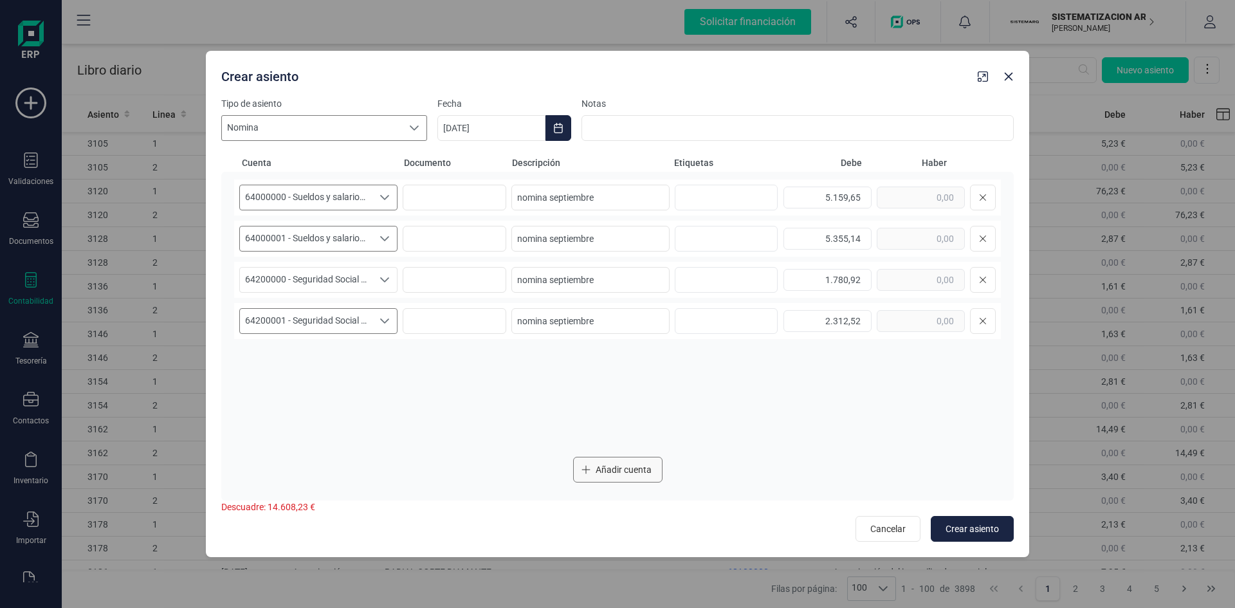
click at [614, 464] on span "Añadir cuenta" at bounding box center [624, 469] width 56 height 13
click at [385, 360] on icon "Seleccione una cuenta" at bounding box center [384, 362] width 10 height 10
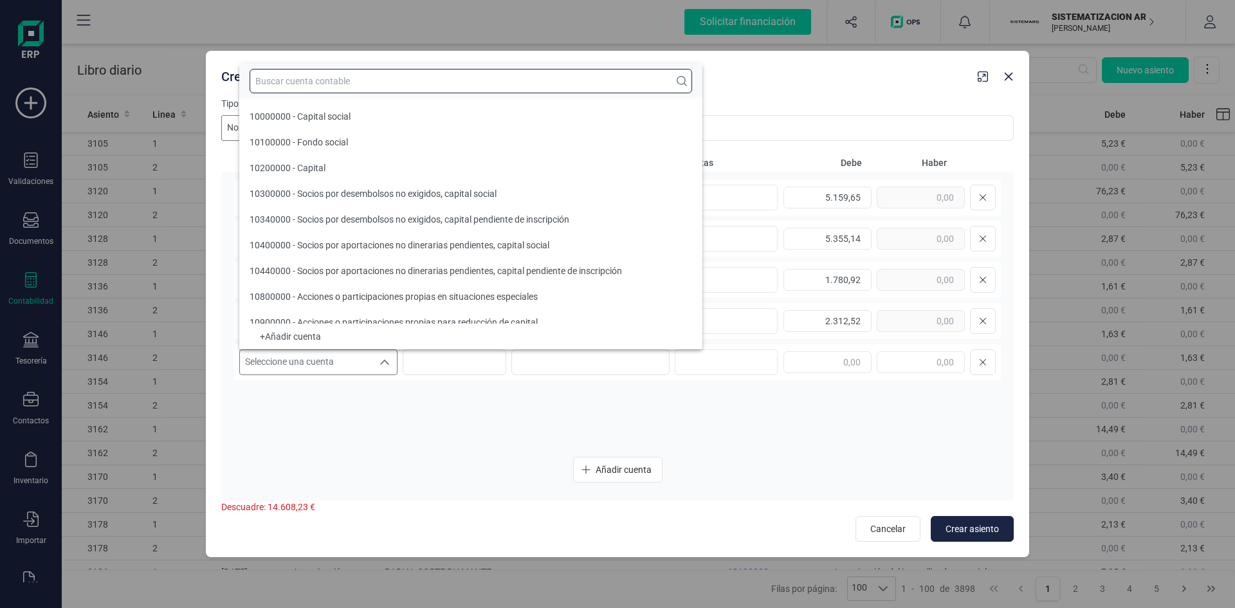
click at [320, 84] on input "text" at bounding box center [471, 81] width 443 height 24
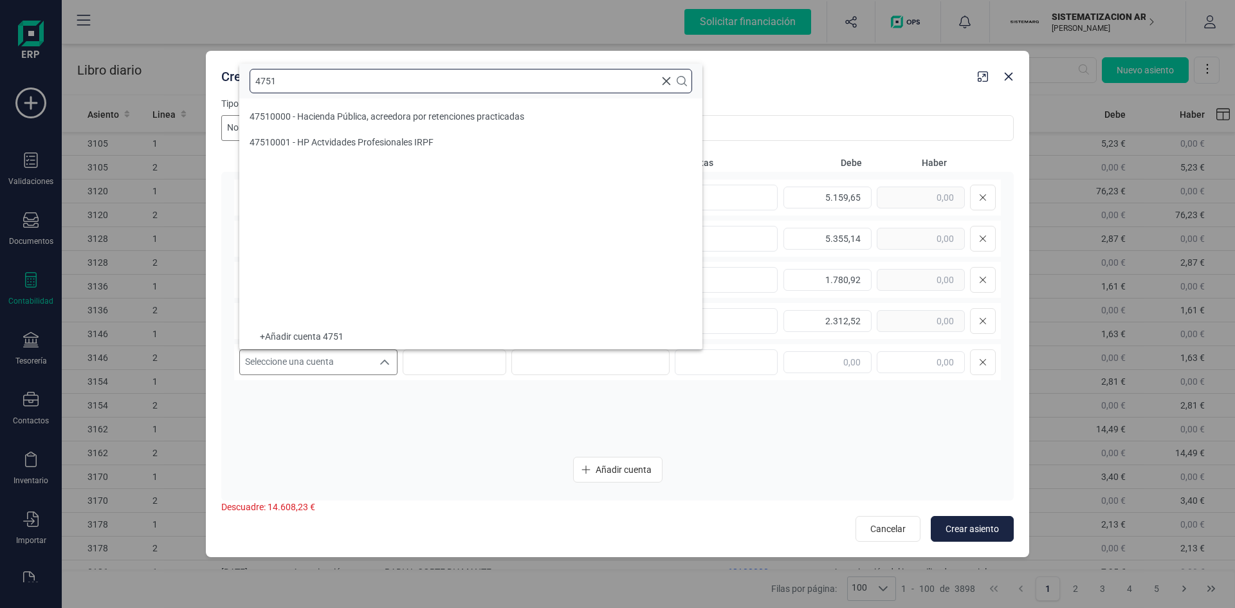
type input "4751"
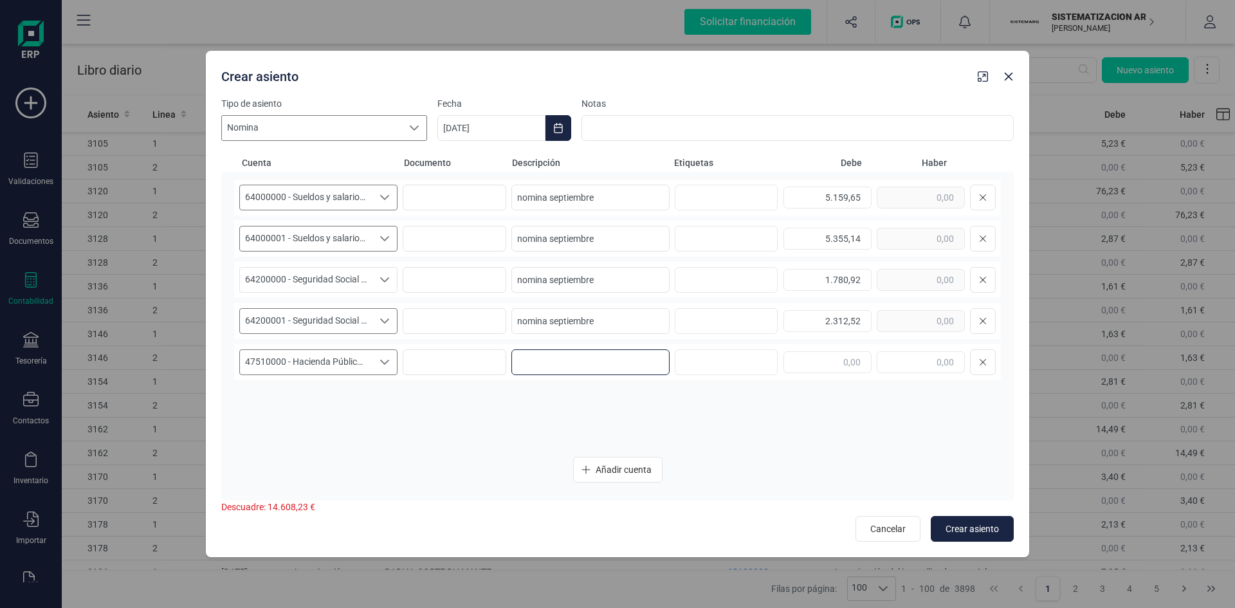
click at [571, 363] on input at bounding box center [590, 362] width 158 height 26
paste input "nomina septiembre"
type input "nomina septiembre"
click at [814, 358] on input "text" at bounding box center [827, 362] width 88 height 22
click at [919, 358] on input "text" at bounding box center [921, 362] width 88 height 22
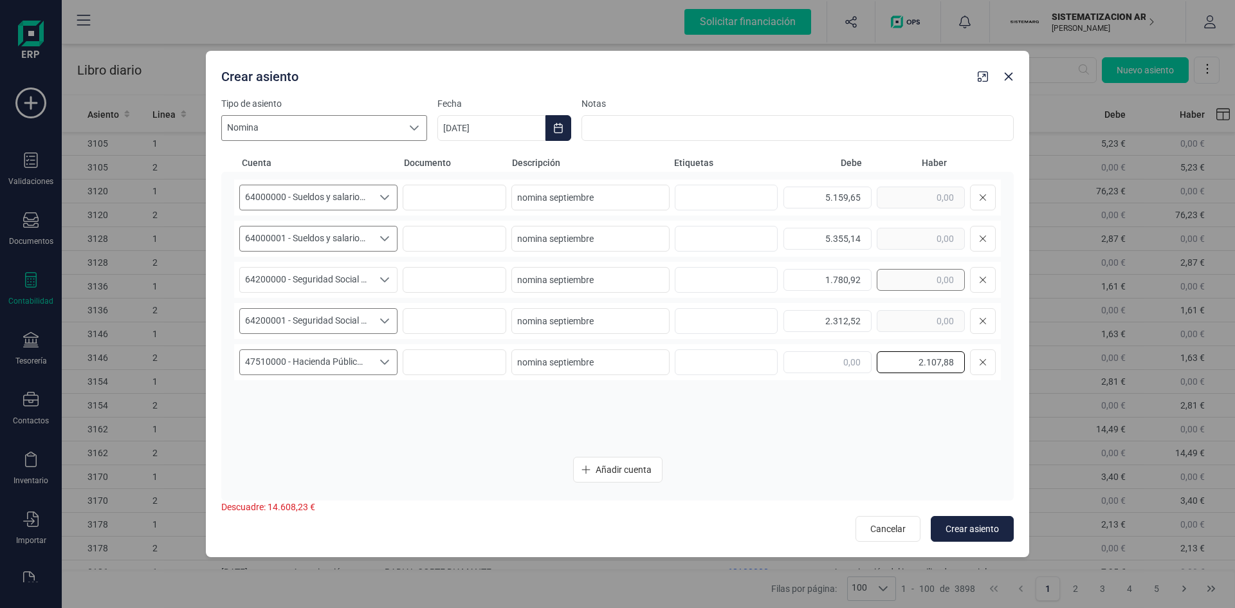
type input "2.107,88"
click at [611, 466] on span "Añadir cuenta" at bounding box center [624, 469] width 56 height 13
click at [382, 404] on icon "Seleccione una cuenta" at bounding box center [384, 403] width 10 height 10
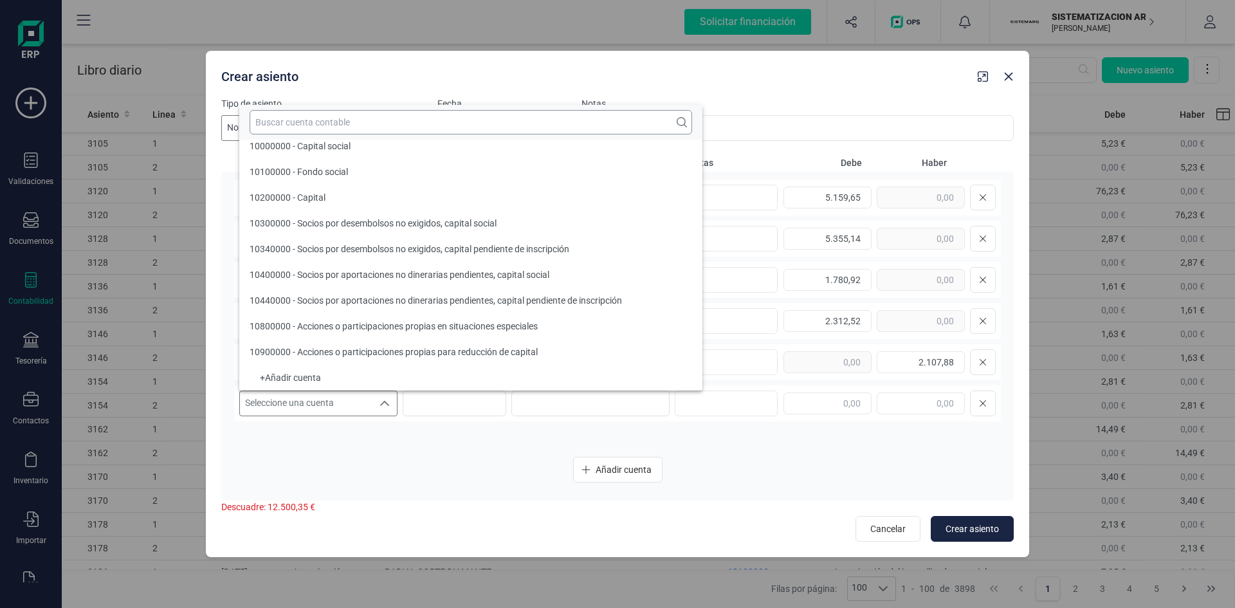
scroll to position [5, 0]
click at [383, 124] on input "text" at bounding box center [471, 122] width 443 height 24
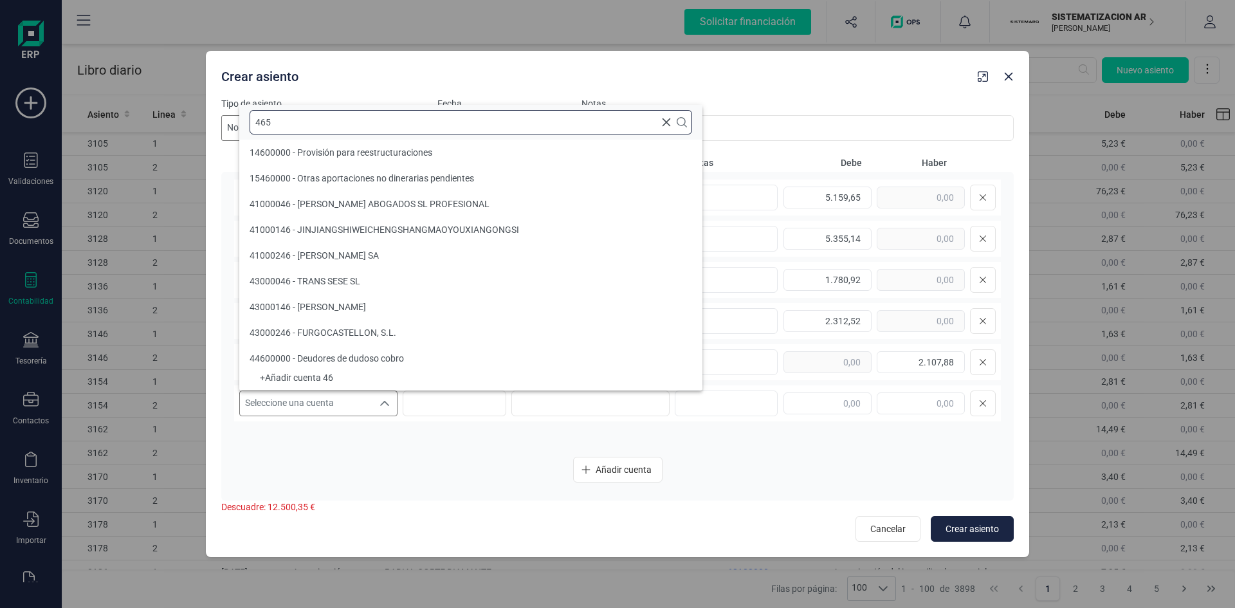
scroll to position [0, 0]
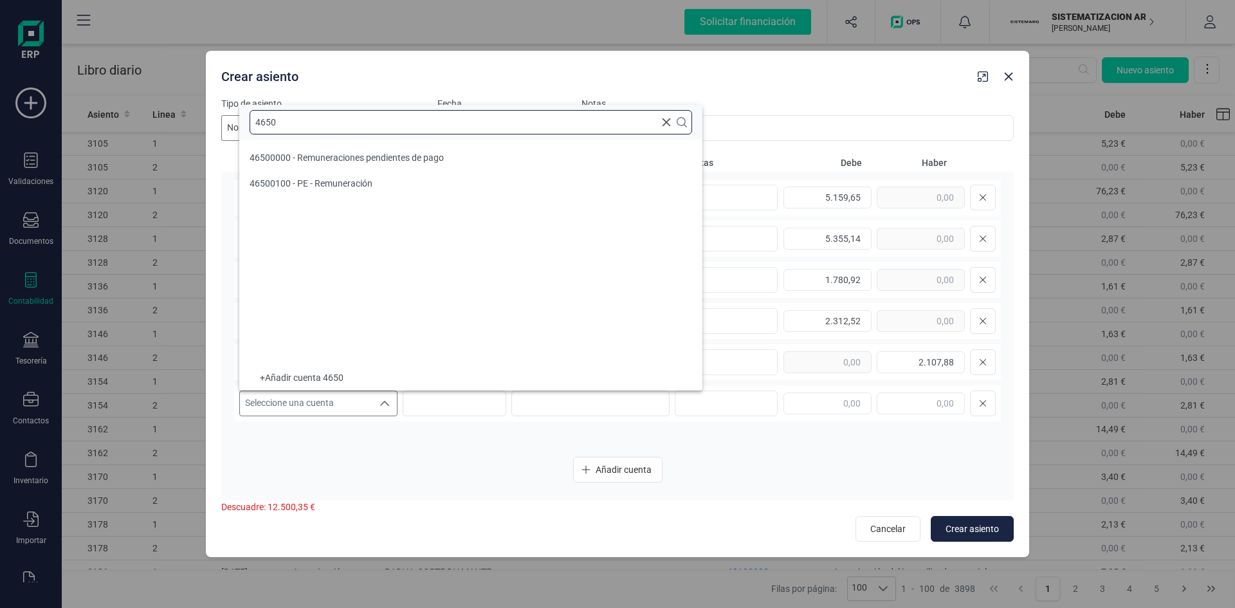
type input "4650"
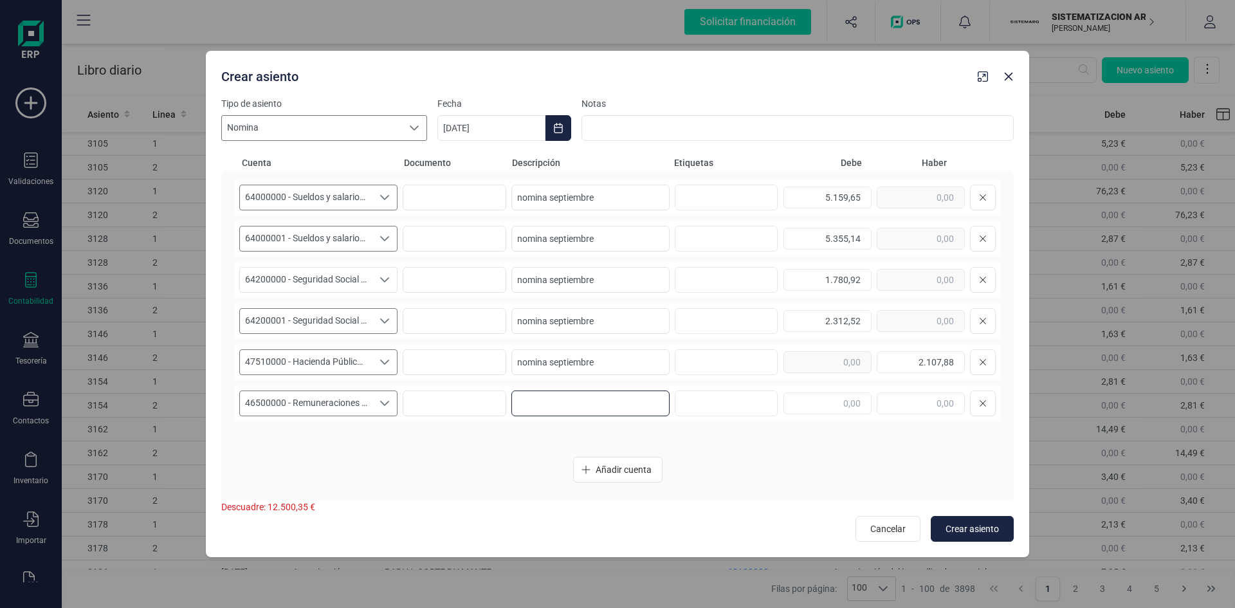
click at [549, 398] on input at bounding box center [590, 403] width 158 height 26
paste input "nomina septiembre"
type input "nomina septiembre"
click at [905, 394] on input "text" at bounding box center [921, 403] width 88 height 22
